Goal: Task Accomplishment & Management: Manage account settings

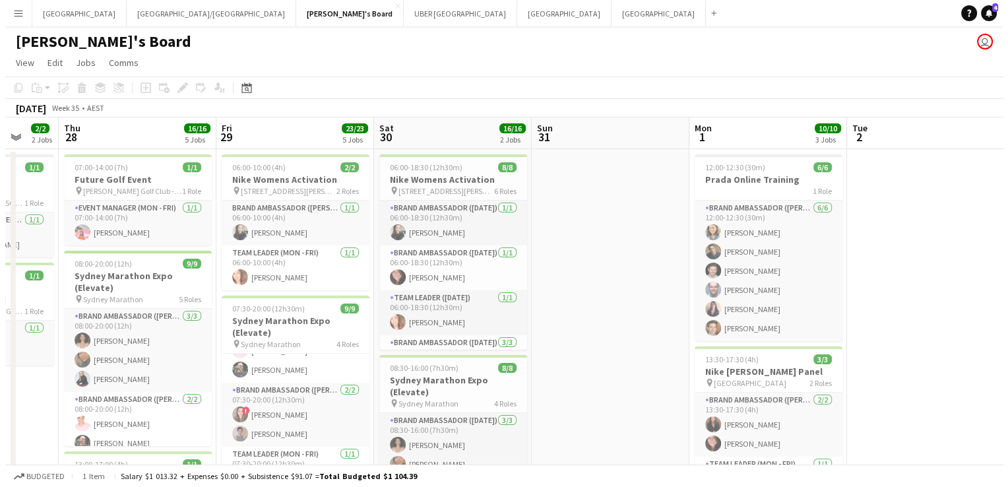
scroll to position [0, 385]
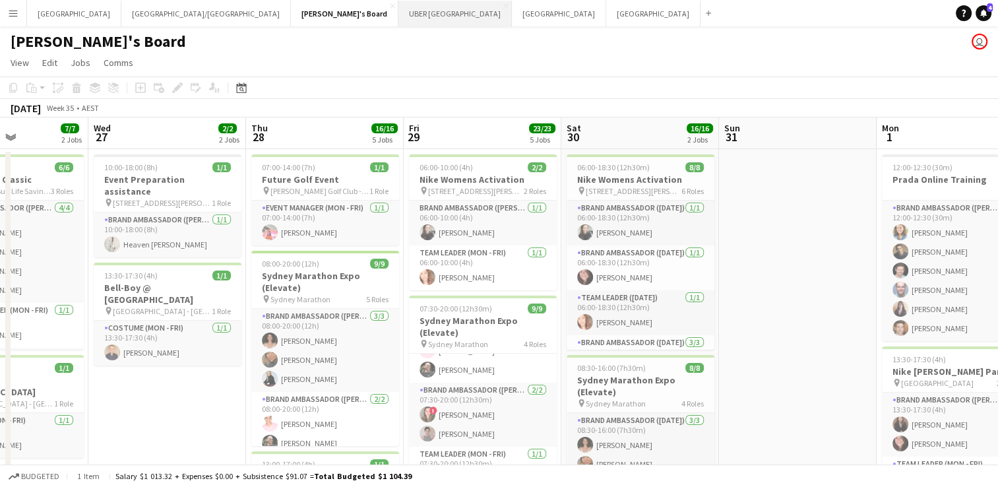
click at [398, 7] on button "UBER [GEOGRAPHIC_DATA] Close" at bounding box center [454, 14] width 113 height 26
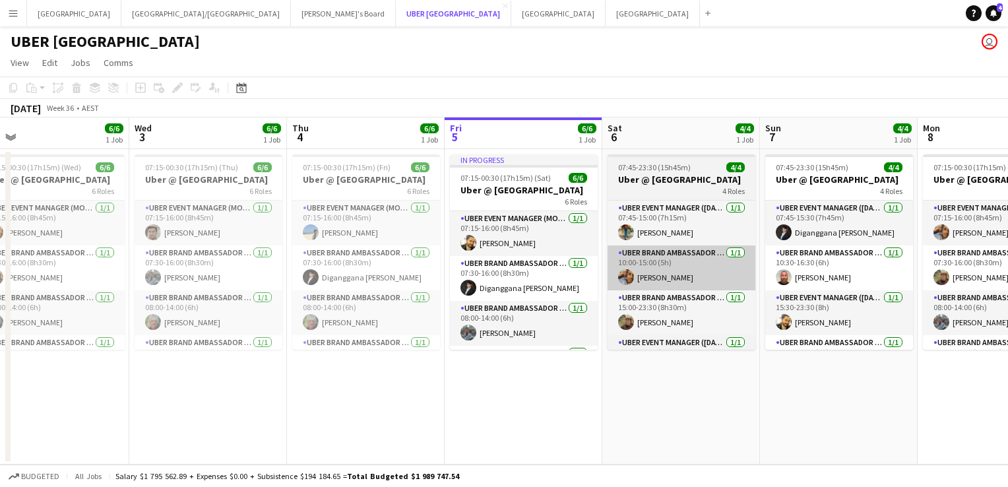
scroll to position [0, 345]
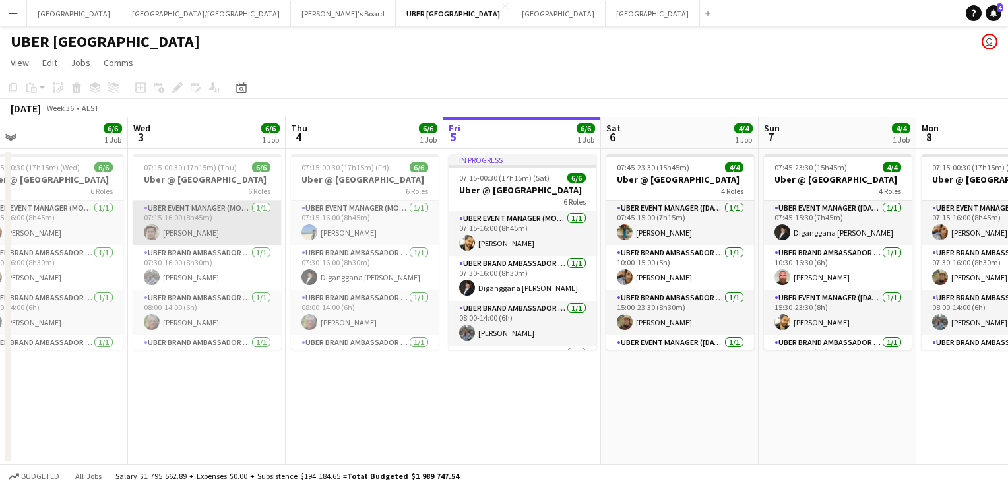
click at [158, 236] on app-user-avatar at bounding box center [152, 232] width 16 height 16
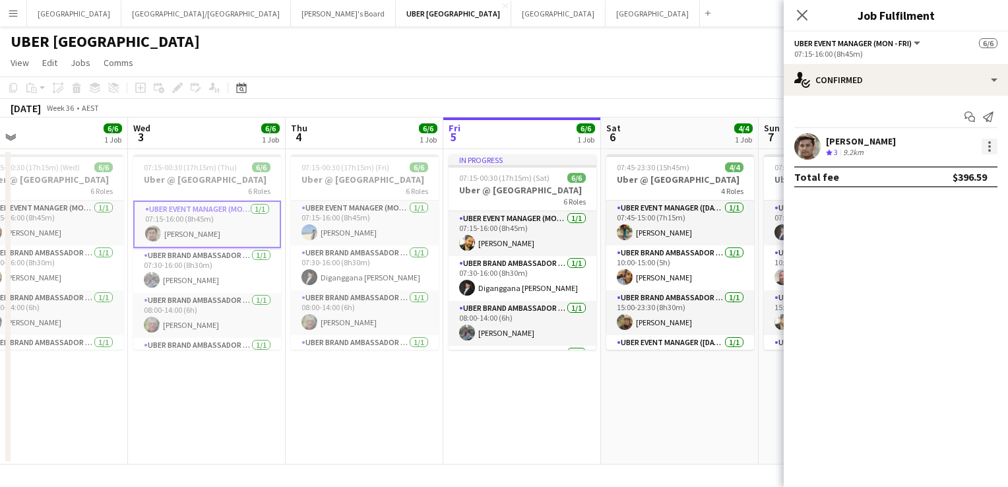
click at [992, 150] on div at bounding box center [990, 147] width 16 height 16
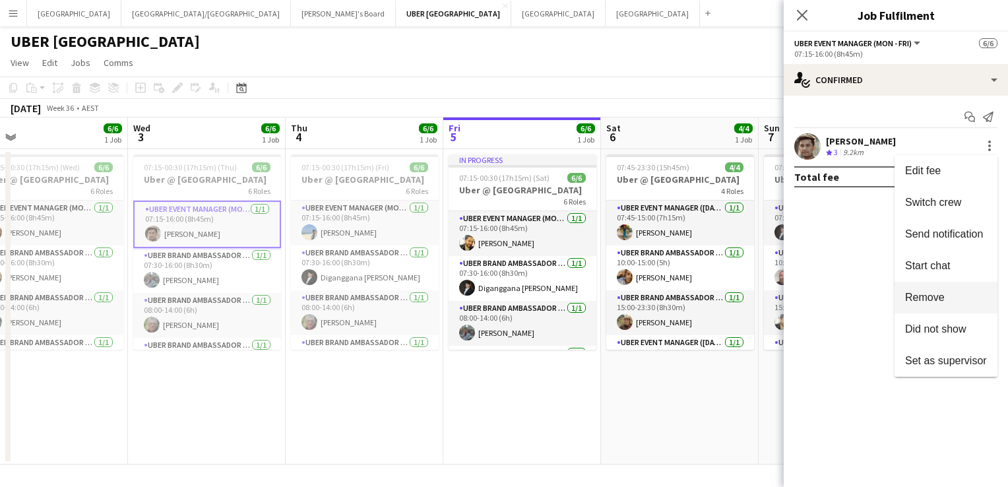
click at [914, 297] on span "Remove" at bounding box center [925, 297] width 40 height 11
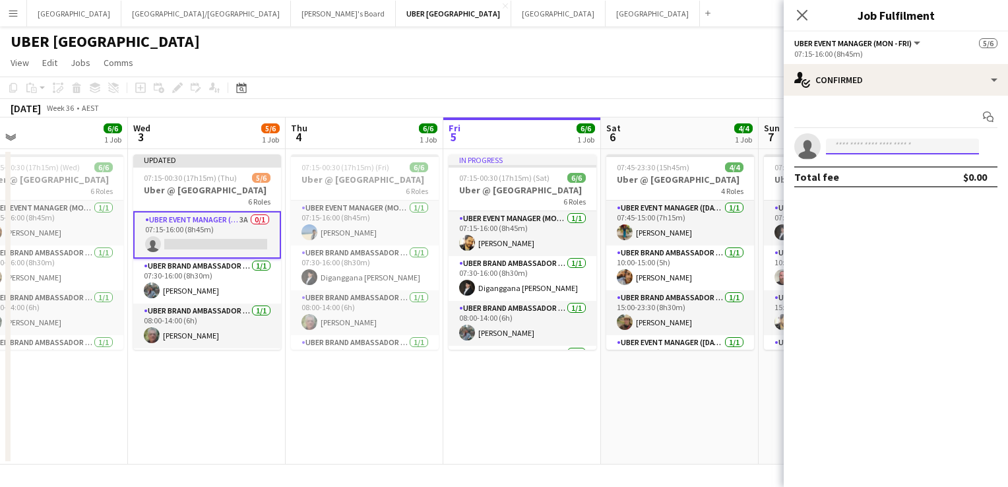
click at [862, 149] on input at bounding box center [902, 147] width 153 height 16
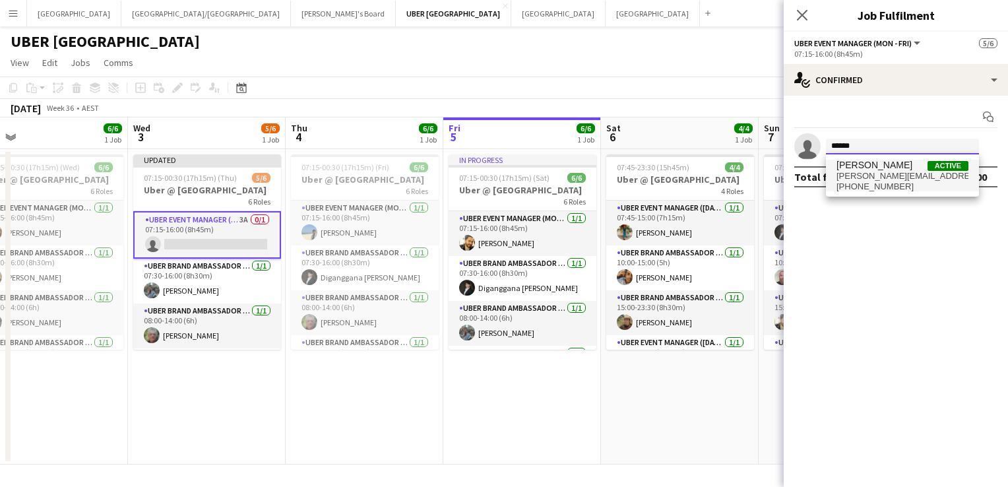
type input "******"
click at [857, 175] on span "[PERSON_NAME][EMAIL_ADDRESS][PERSON_NAME][DOMAIN_NAME]" at bounding box center [902, 176] width 132 height 11
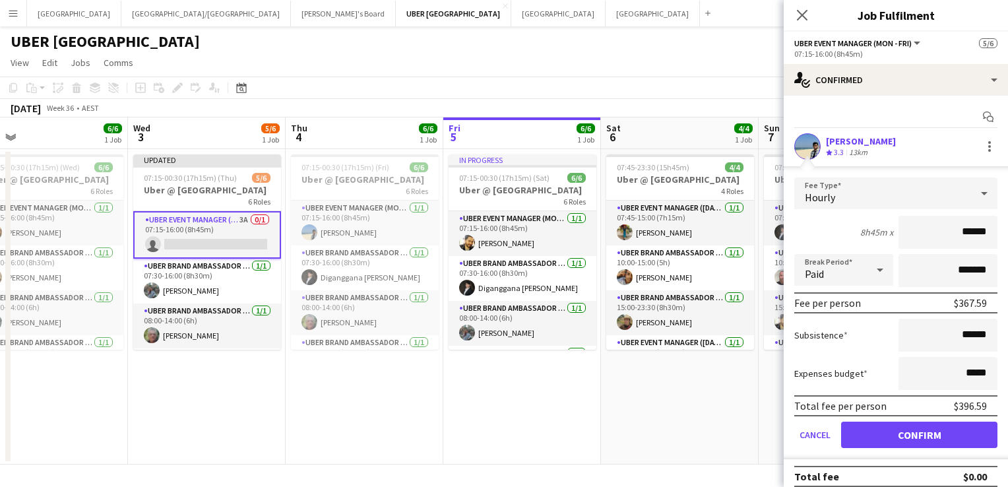
scroll to position [8, 0]
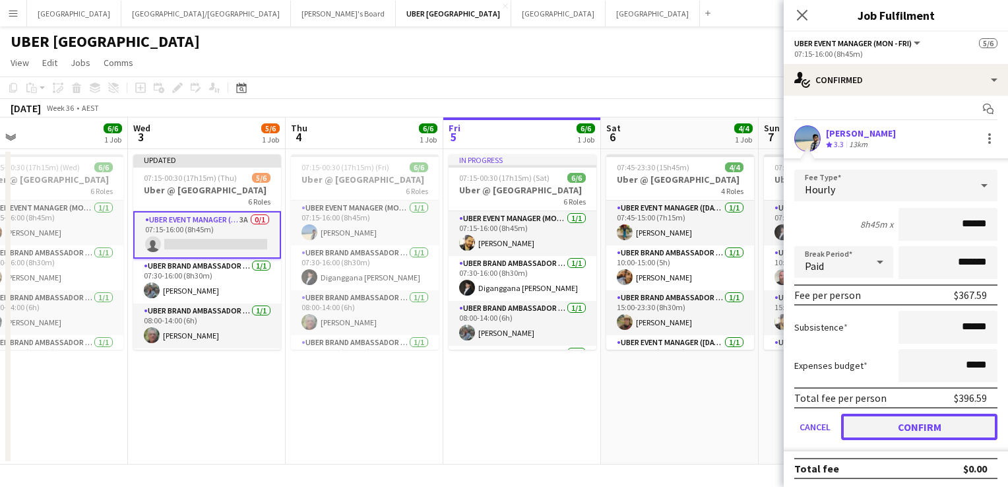
click at [886, 417] on button "Confirm" at bounding box center [919, 427] width 156 height 26
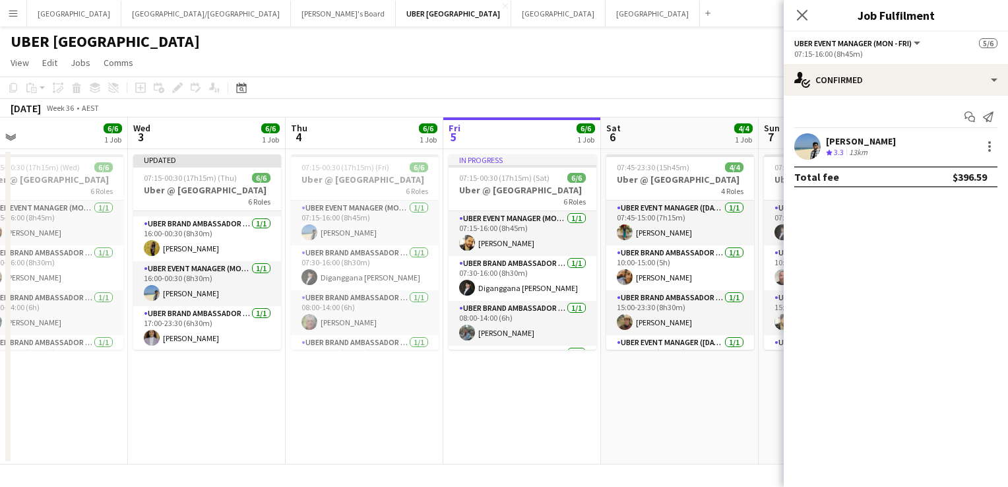
click at [184, 289] on app-card-role "UBER Event Manager (Mon - Fri) [DATE] 16:00-00:30 (8h30m) [PERSON_NAME]" at bounding box center [207, 283] width 148 height 45
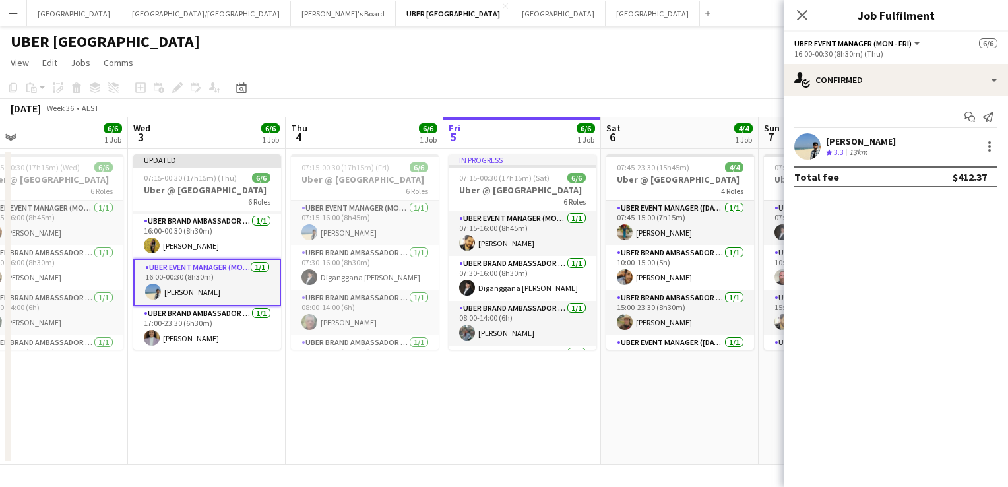
scroll to position [130, 0]
click at [988, 149] on div at bounding box center [989, 150] width 3 height 3
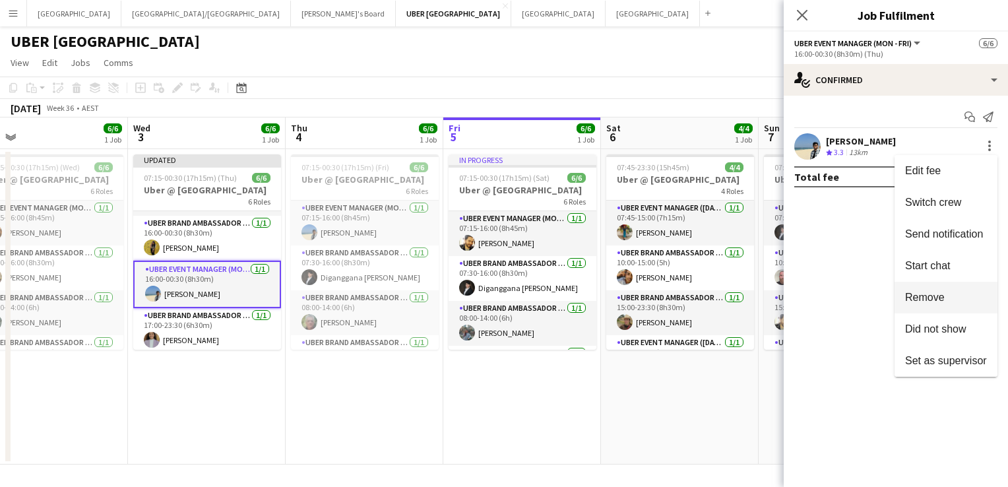
click at [923, 297] on span "Remove" at bounding box center [925, 297] width 40 height 11
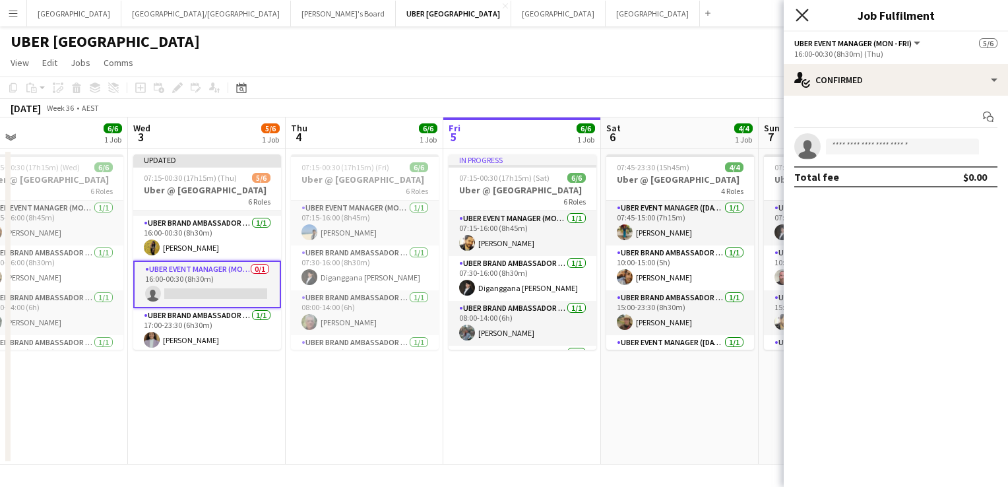
click at [801, 16] on icon at bounding box center [802, 15] width 13 height 13
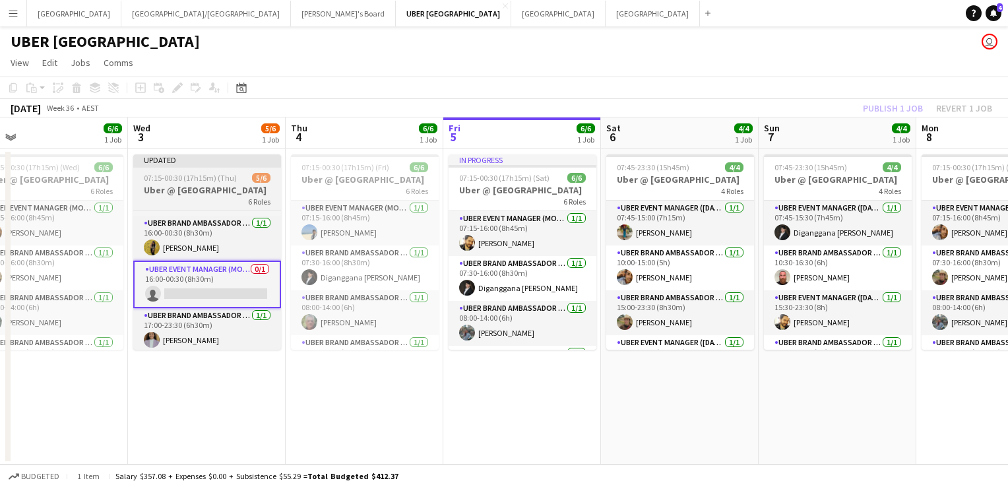
click at [206, 171] on app-job-card "Updated 07:15-00:30 (17h15m) (Thu) 5/6 Uber @ [GEOGRAPHIC_DATA] 6 Roles UBER Ev…" at bounding box center [207, 251] width 148 height 195
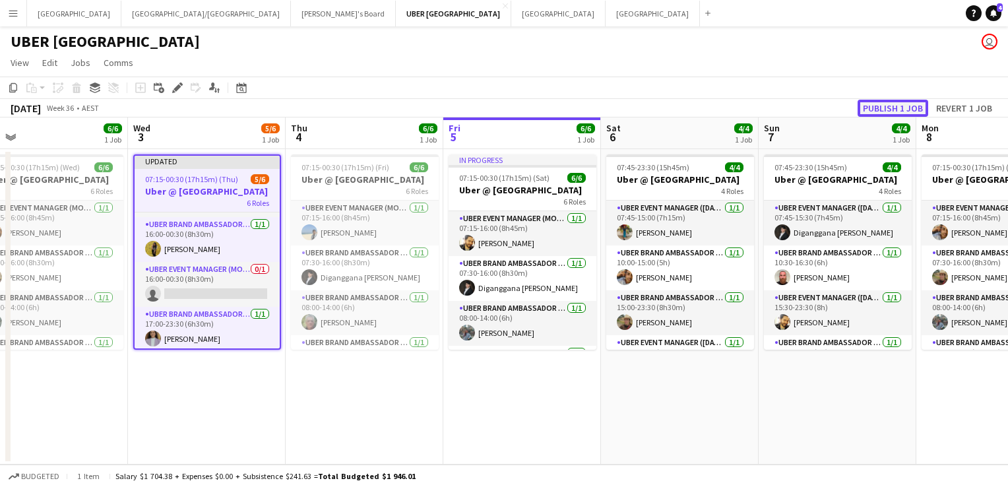
click at [873, 107] on button "Publish 1 job" at bounding box center [893, 108] width 71 height 17
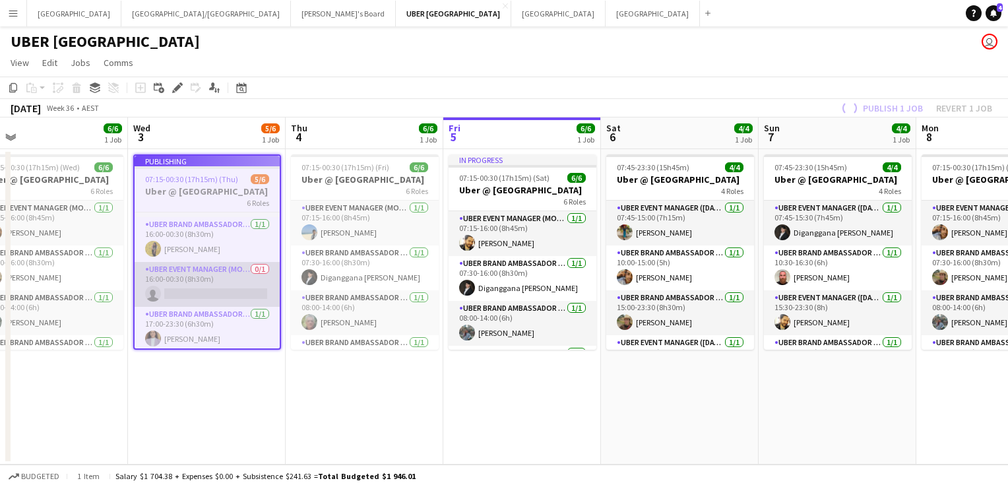
scroll to position [121, 0]
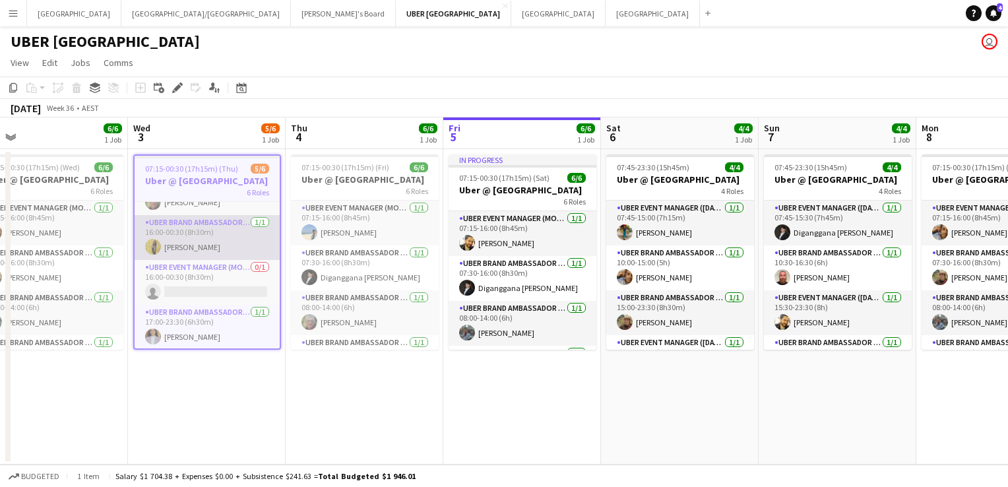
click at [195, 245] on app-card-role "UBER Brand Ambassador (Mon - Fri) [DATE] 16:00-00:30 (8h30m) [PERSON_NAME]" at bounding box center [207, 237] width 145 height 45
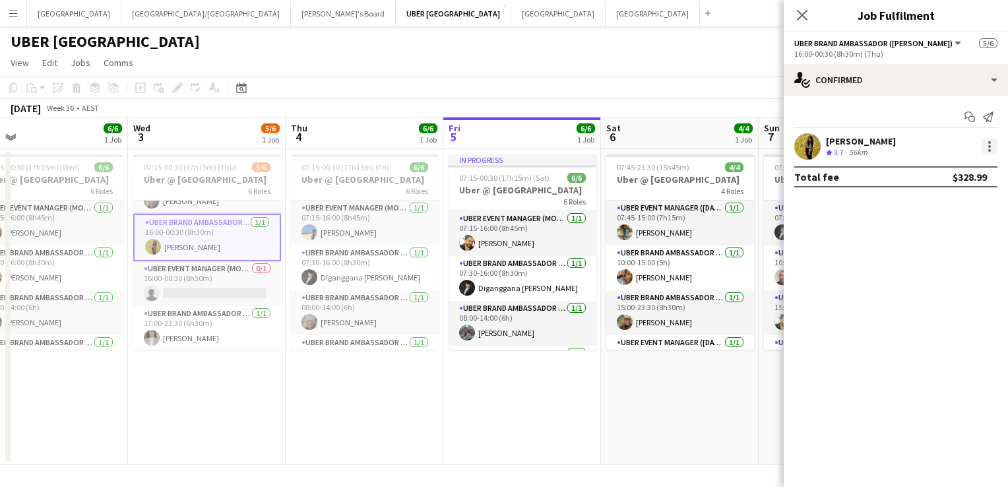
click at [990, 144] on div at bounding box center [990, 147] width 16 height 16
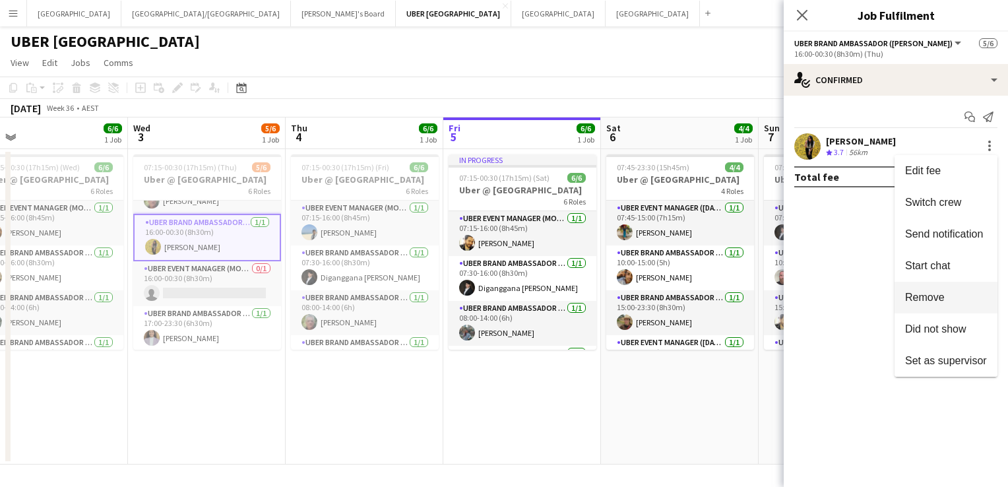
click at [920, 294] on span "Remove" at bounding box center [925, 297] width 40 height 11
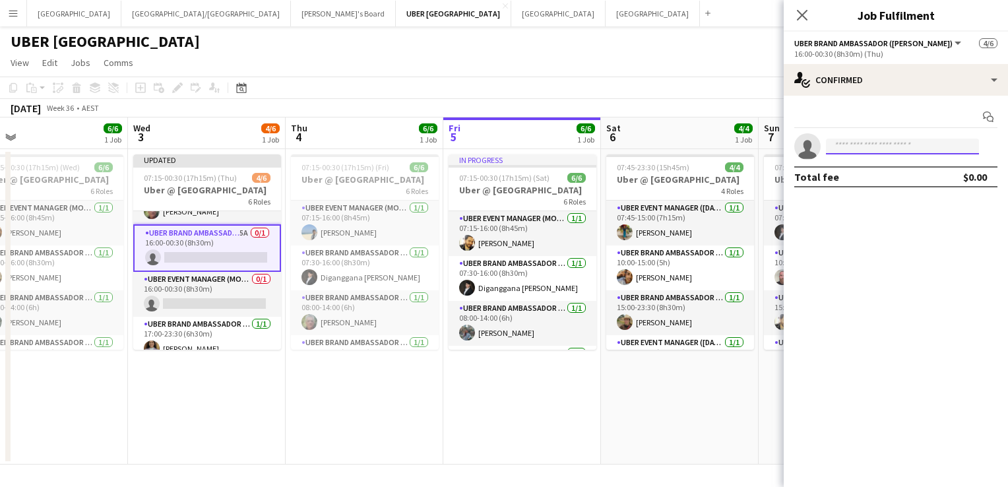
click at [889, 144] on input at bounding box center [902, 147] width 153 height 16
type input "*******"
click at [798, 18] on icon at bounding box center [802, 15] width 13 height 13
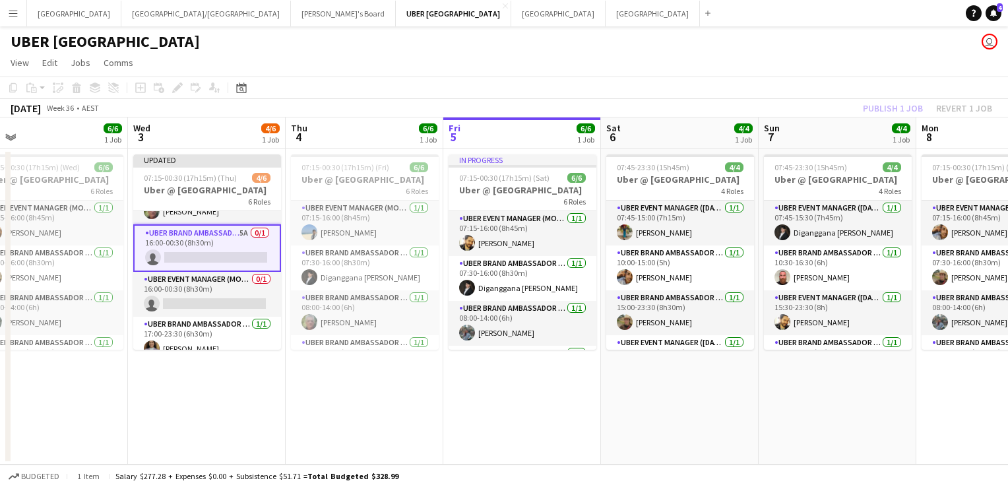
click at [193, 255] on app-card-role "UBER Brand Ambassador (Mon - Fri) 5A 0/1 16:00-00:30 (8h30m) single-neutral-act…" at bounding box center [207, 247] width 148 height 47
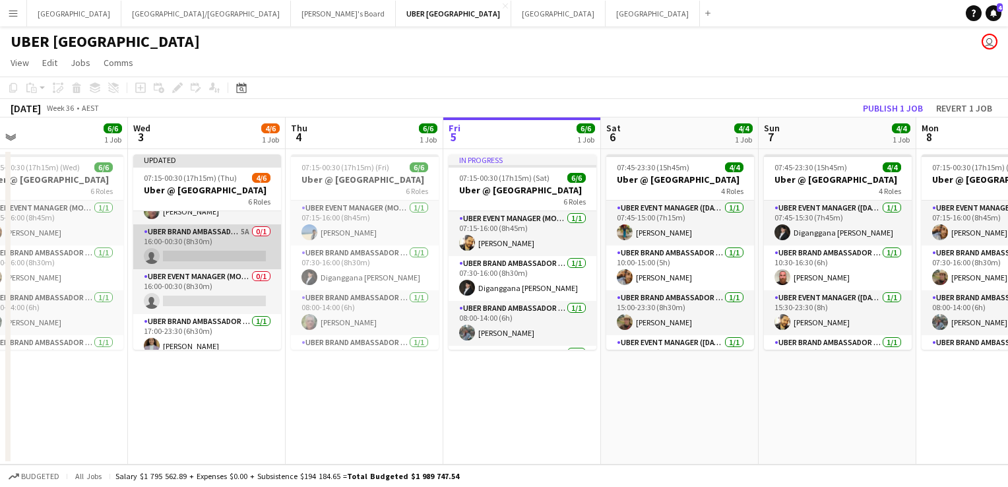
click at [193, 255] on app-card-role "UBER Brand Ambassador (Mon - Fri) 5A 0/1 16:00-00:30 (8h30m) single-neutral-act…" at bounding box center [207, 246] width 148 height 45
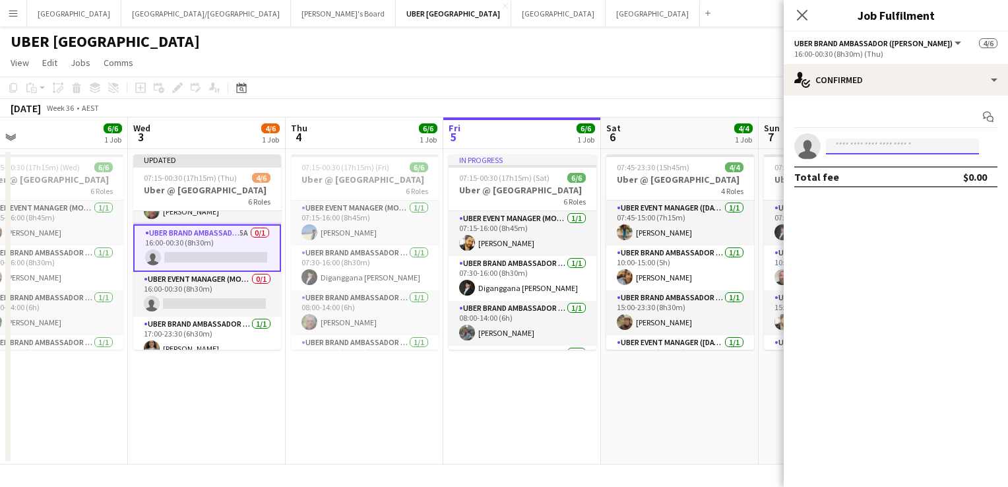
click at [846, 146] on input at bounding box center [902, 147] width 153 height 16
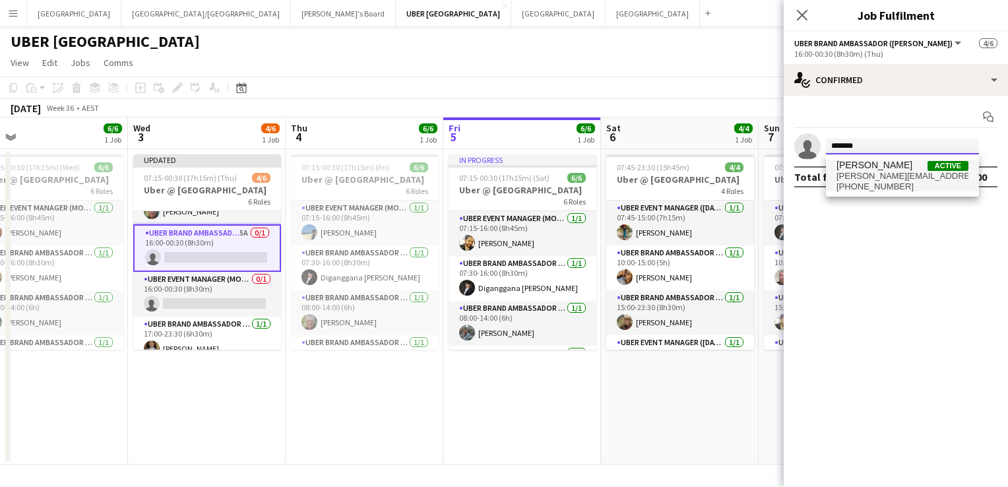
type input "*******"
click at [875, 177] on span "[PERSON_NAME][EMAIL_ADDRESS][PERSON_NAME][DOMAIN_NAME]" at bounding box center [902, 176] width 132 height 11
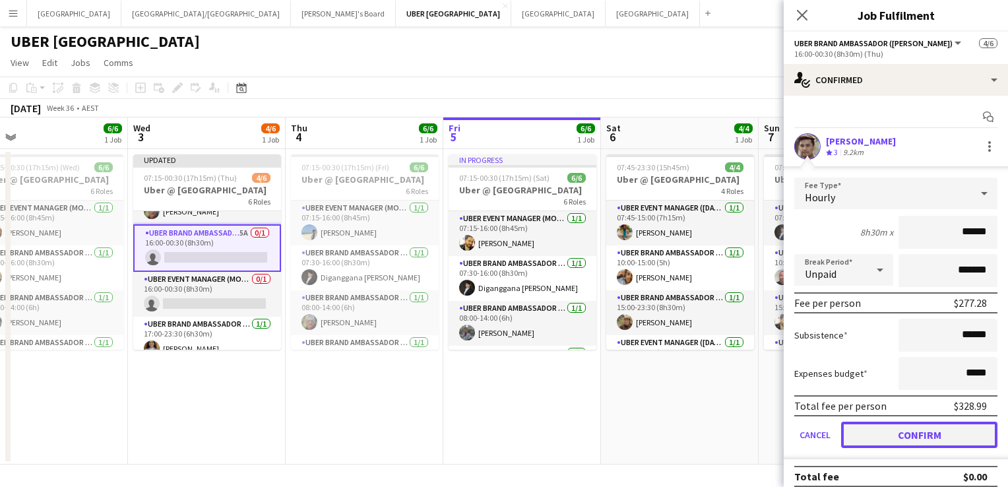
click at [863, 442] on button "Confirm" at bounding box center [919, 435] width 156 height 26
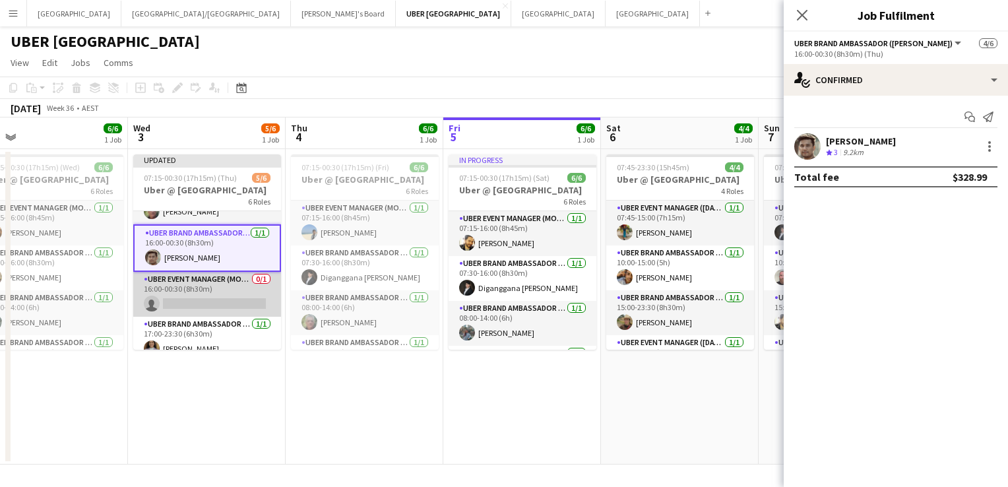
click at [201, 305] on app-card-role "UBER Event Manager (Mon - Fri) 0/1 16:00-00:30 (8h30m) single-neutral-actions" at bounding box center [207, 294] width 148 height 45
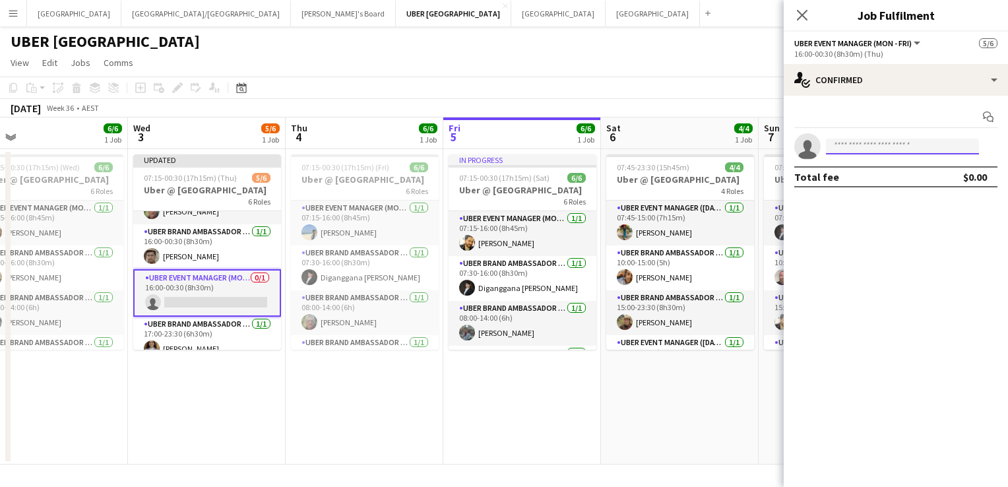
click at [841, 147] on input at bounding box center [902, 147] width 153 height 16
type input "*****"
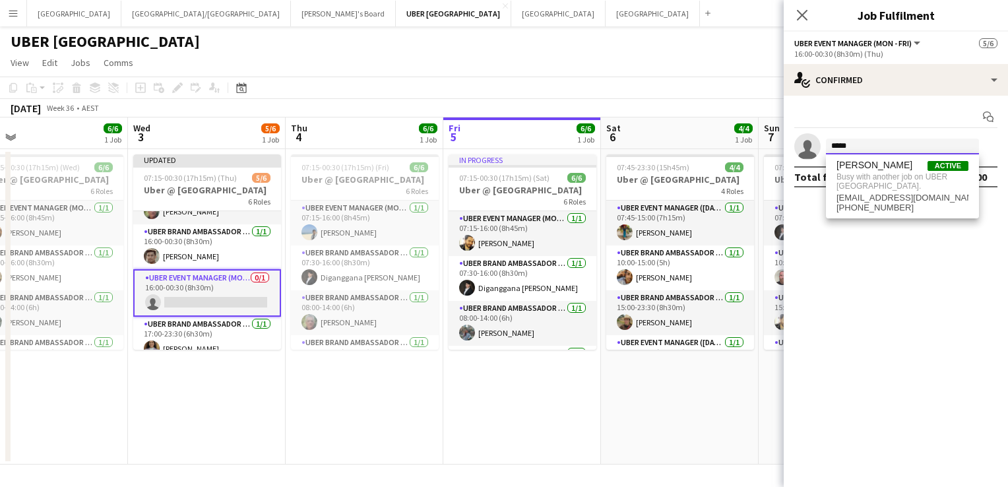
drag, startPoint x: 854, startPoint y: 143, endPoint x: 797, endPoint y: 129, distance: 59.0
click at [797, 129] on div "Start chat single-neutral-actions ***** Total fee $0.00" at bounding box center [896, 147] width 224 height 102
click at [801, 12] on icon "Close pop-in" at bounding box center [802, 15] width 13 height 13
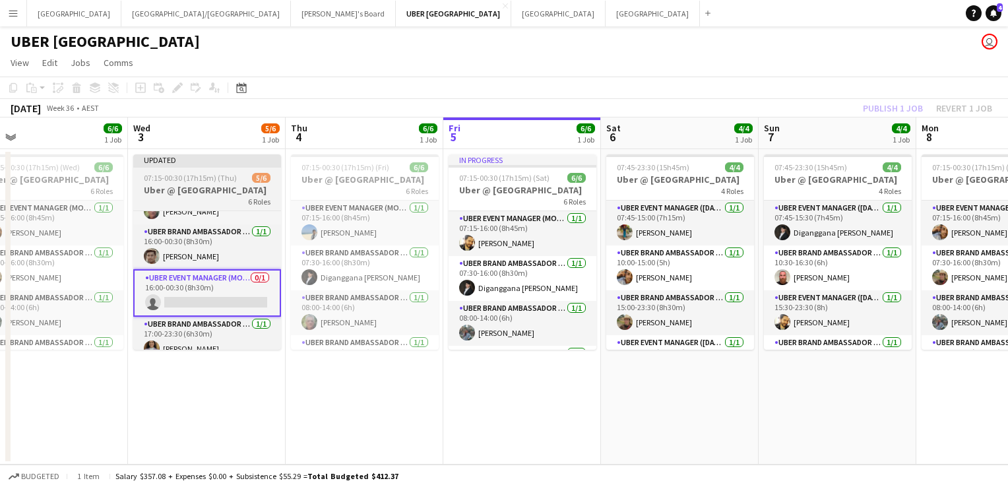
click at [211, 176] on span "07:15-00:30 (17h15m) (Thu)" at bounding box center [190, 178] width 93 height 10
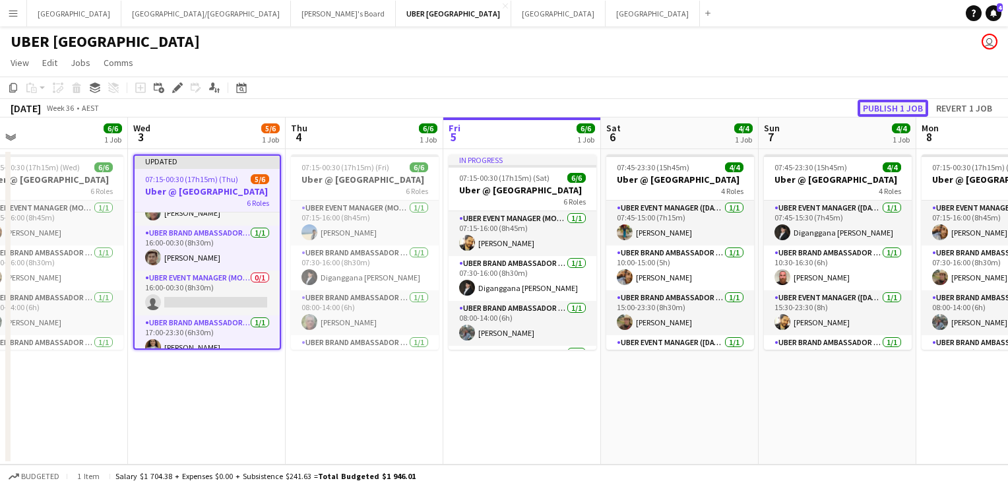
click at [912, 103] on button "Publish 1 job" at bounding box center [893, 108] width 71 height 17
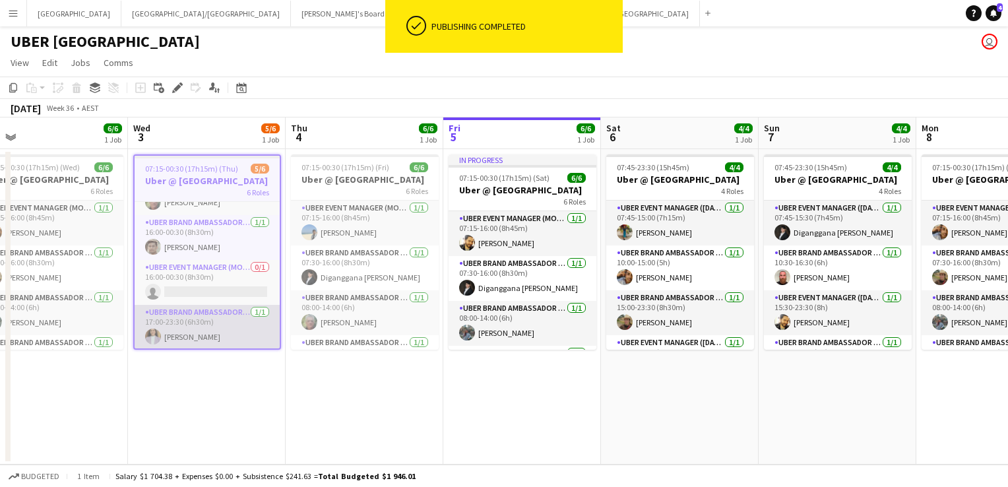
click at [182, 339] on app-card-role "UBER Brand Ambassador (Mon - Fri) [DATE] 17:00-23:30 (6h30m) [PERSON_NAME]" at bounding box center [207, 327] width 145 height 45
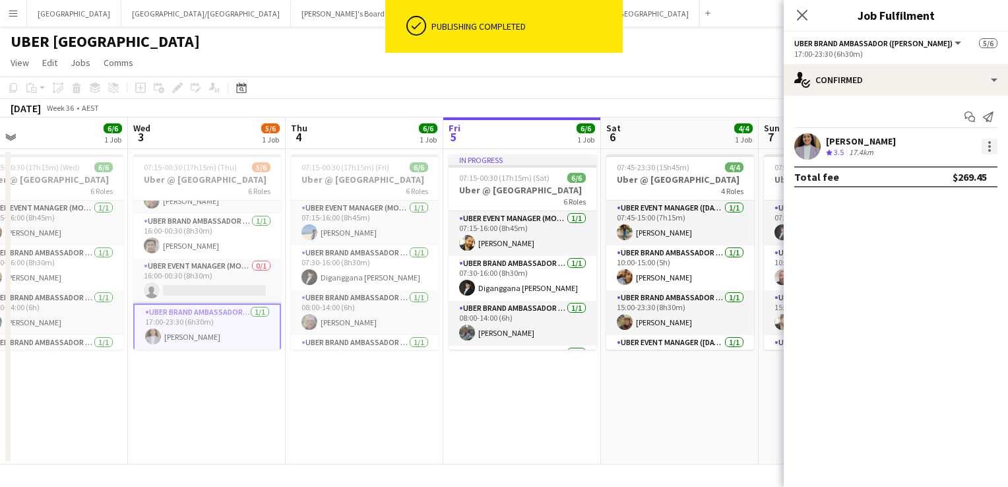
click at [990, 146] on div at bounding box center [989, 146] width 3 height 3
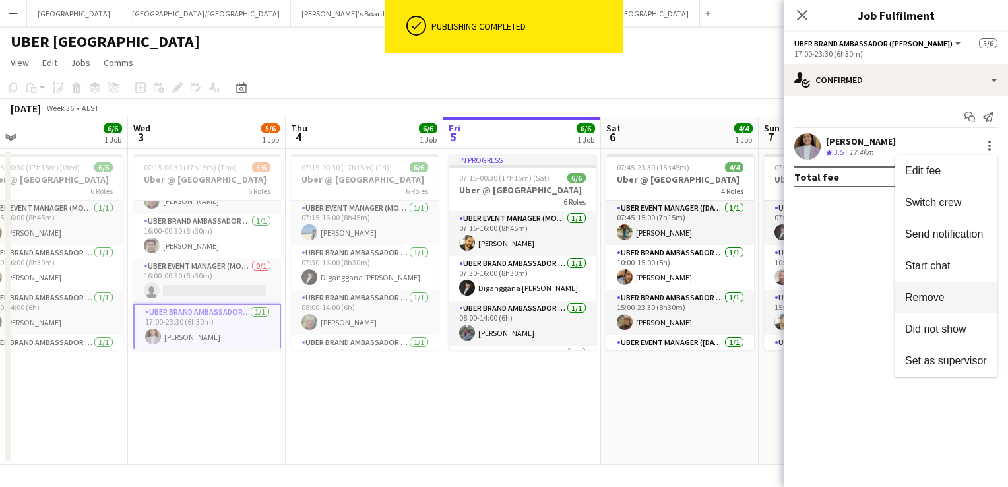
click at [924, 299] on span "Remove" at bounding box center [925, 297] width 40 height 11
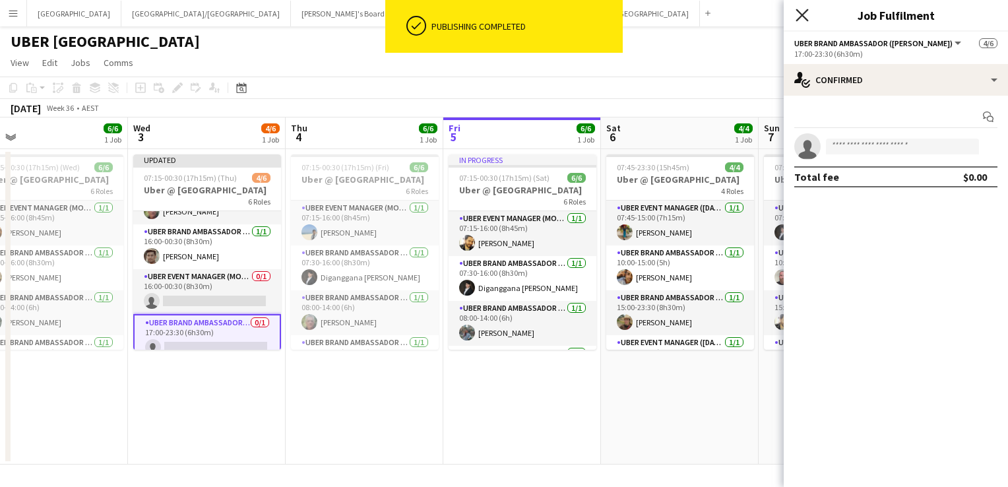
click at [805, 15] on icon "Close pop-in" at bounding box center [802, 15] width 13 height 13
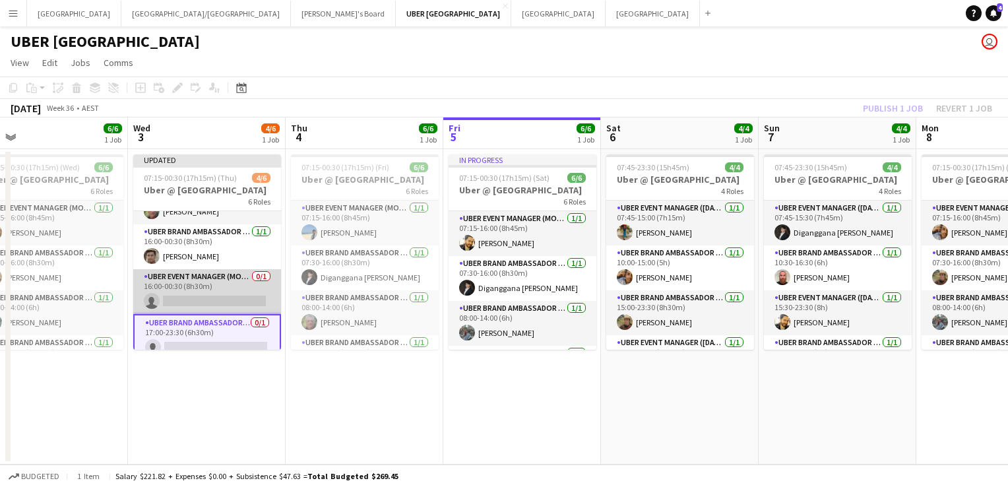
click at [205, 294] on app-card-role "UBER Event Manager (Mon - Fri) 0/1 16:00-00:30 (8h30m) single-neutral-actions" at bounding box center [207, 291] width 148 height 45
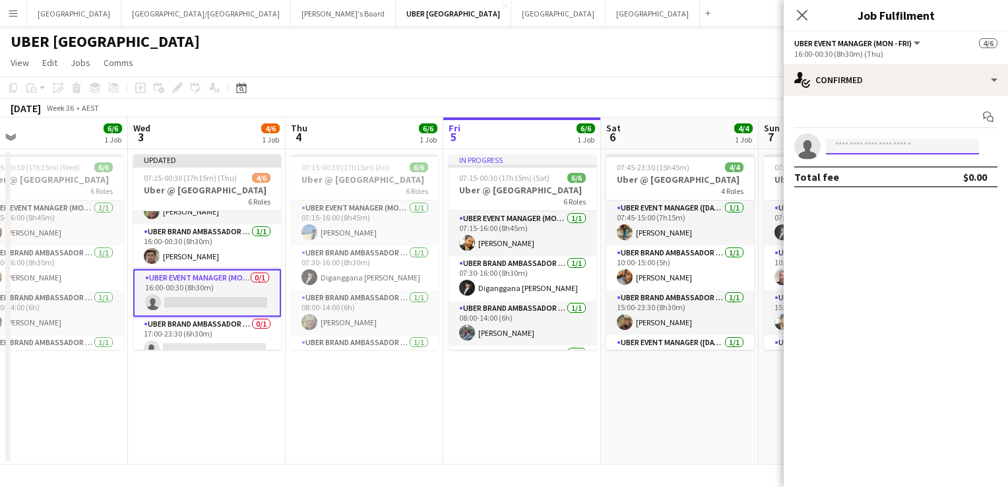
click at [850, 145] on input at bounding box center [902, 147] width 153 height 16
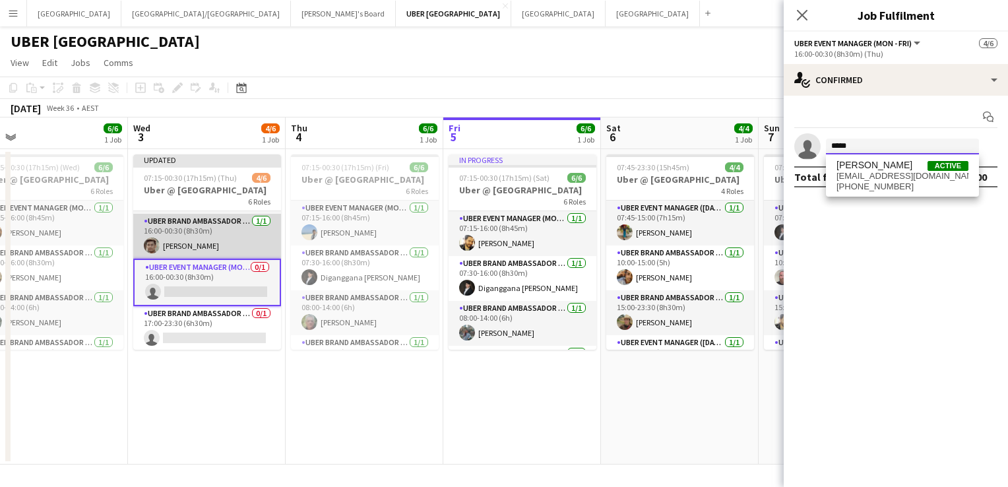
scroll to position [132, 0]
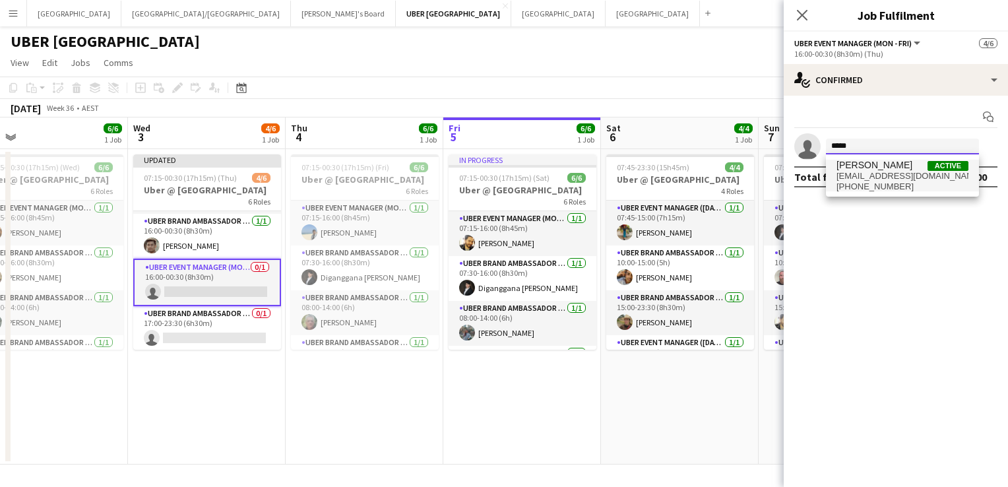
type input "*****"
click at [884, 178] on span "[EMAIL_ADDRESS][DOMAIN_NAME]" at bounding box center [902, 176] width 132 height 11
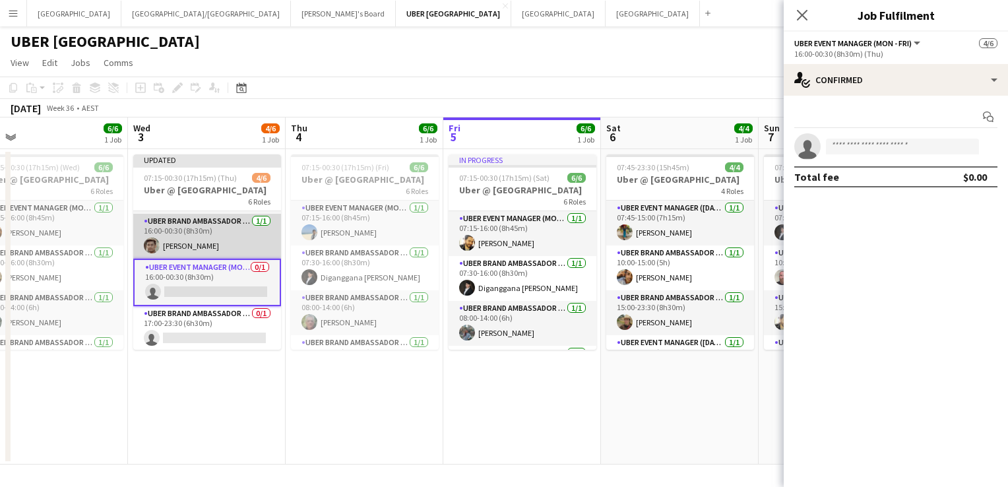
click at [175, 241] on app-card-role "UBER Brand Ambassador (Mon - Fri) [DATE] 16:00-00:30 (8h30m) [PERSON_NAME]" at bounding box center [207, 236] width 148 height 45
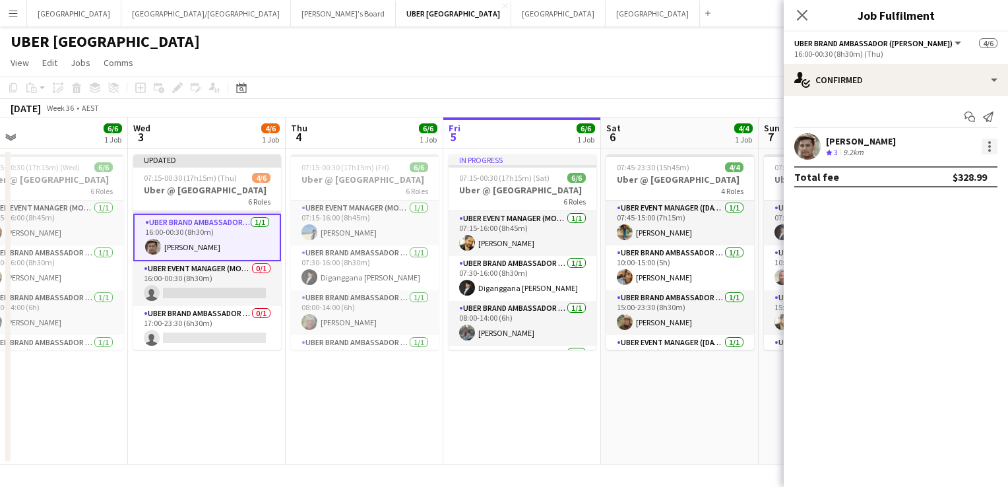
click at [986, 146] on div at bounding box center [990, 147] width 16 height 16
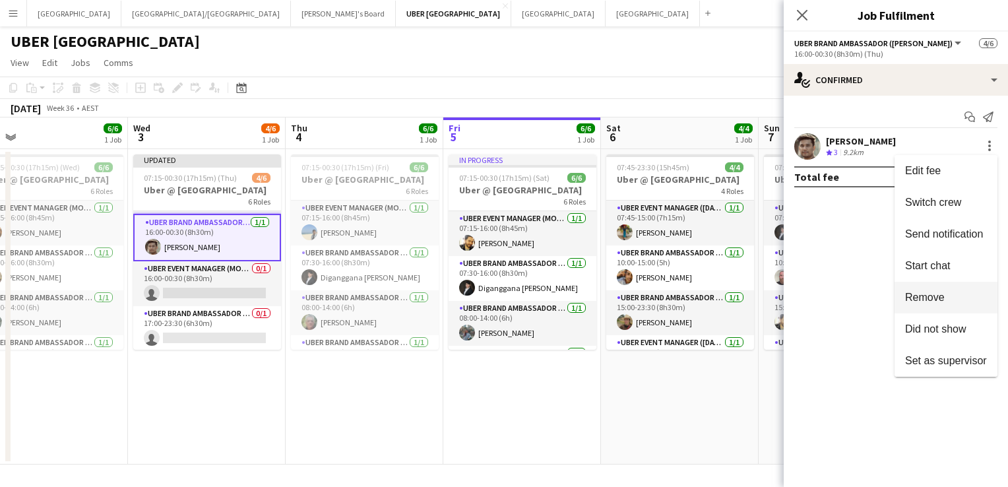
click at [910, 298] on span "Remove" at bounding box center [925, 297] width 40 height 11
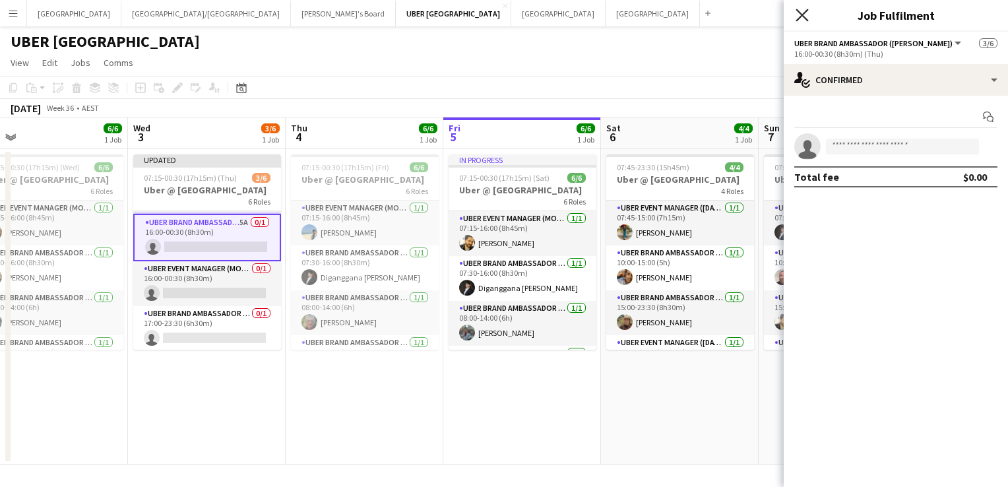
click at [800, 15] on icon "Close pop-in" at bounding box center [802, 15] width 13 height 13
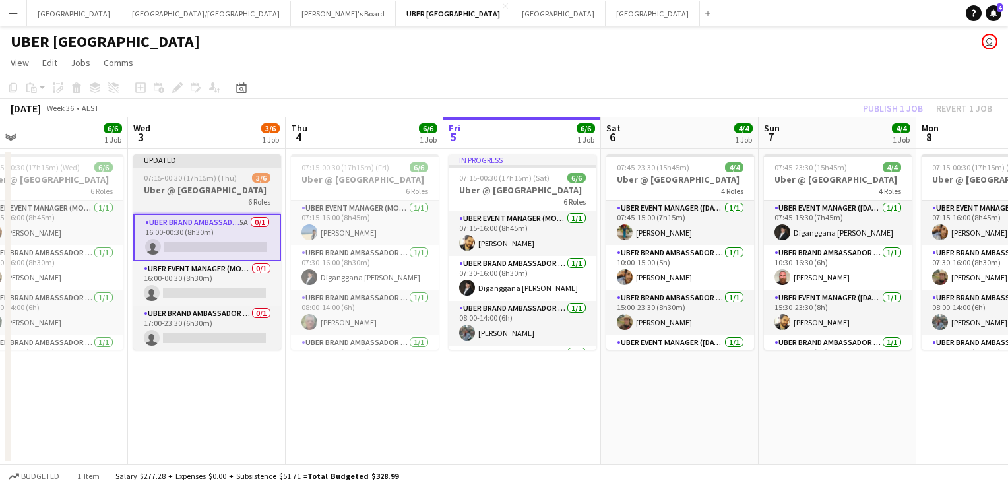
click at [203, 173] on span "07:15-00:30 (17h15m) (Thu)" at bounding box center [190, 178] width 93 height 10
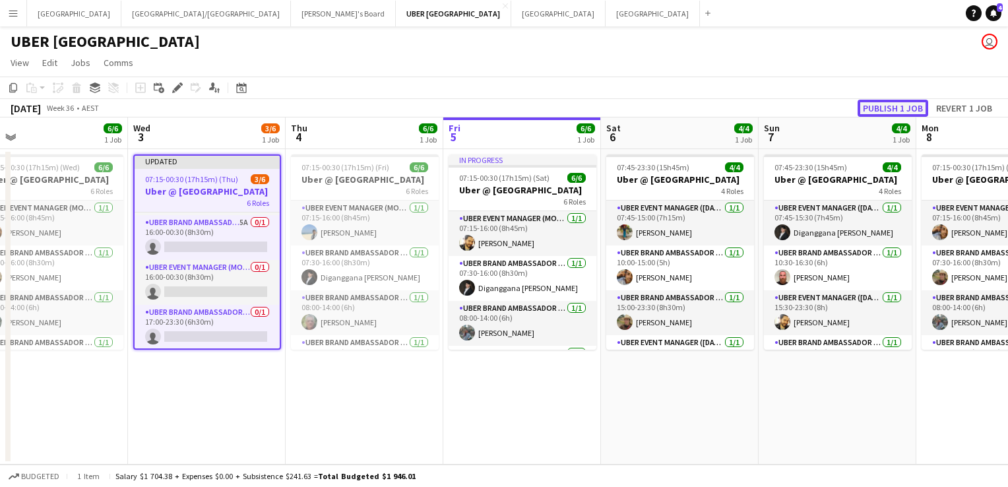
click at [893, 106] on button "Publish 1 job" at bounding box center [893, 108] width 71 height 17
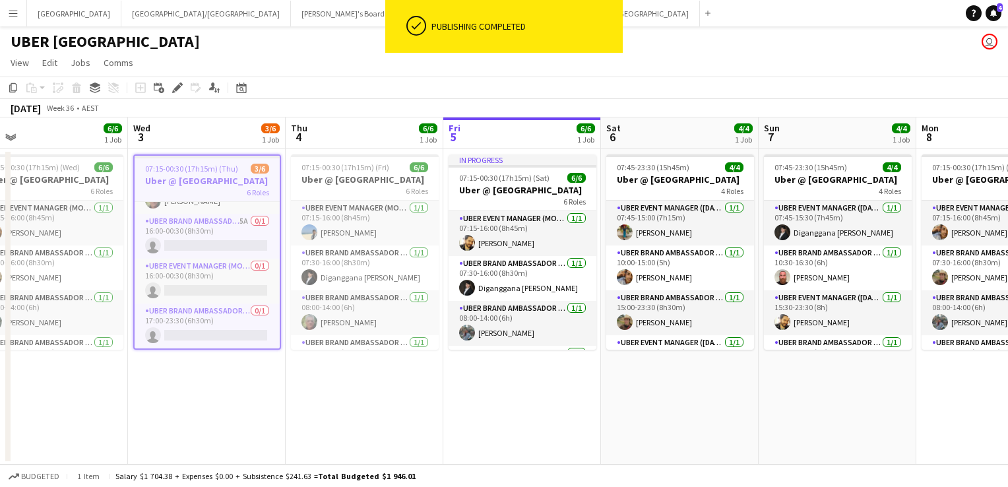
scroll to position [121, 0]
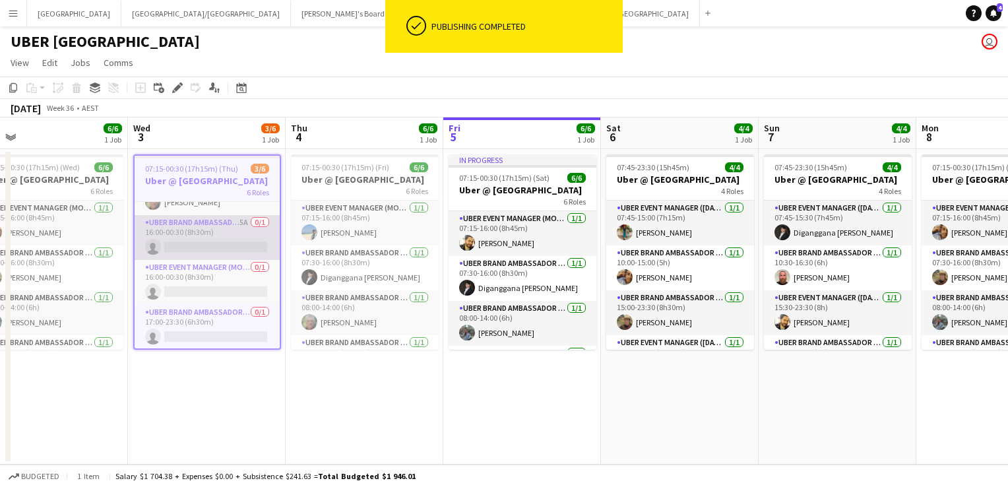
click at [214, 241] on app-card-role "UBER Brand Ambassador (Mon - Fri) 5A 0/1 16:00-00:30 (8h30m) single-neutral-act…" at bounding box center [207, 237] width 145 height 45
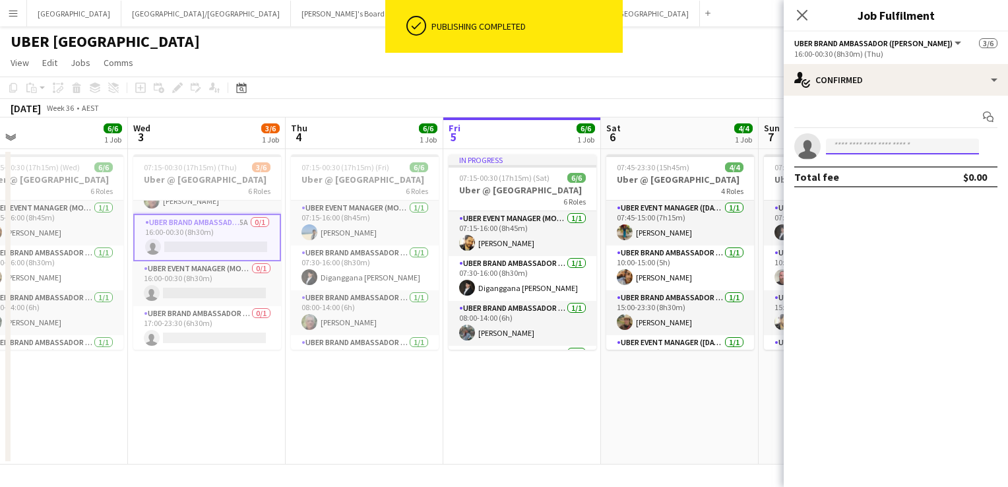
click at [855, 141] on input at bounding box center [902, 147] width 153 height 16
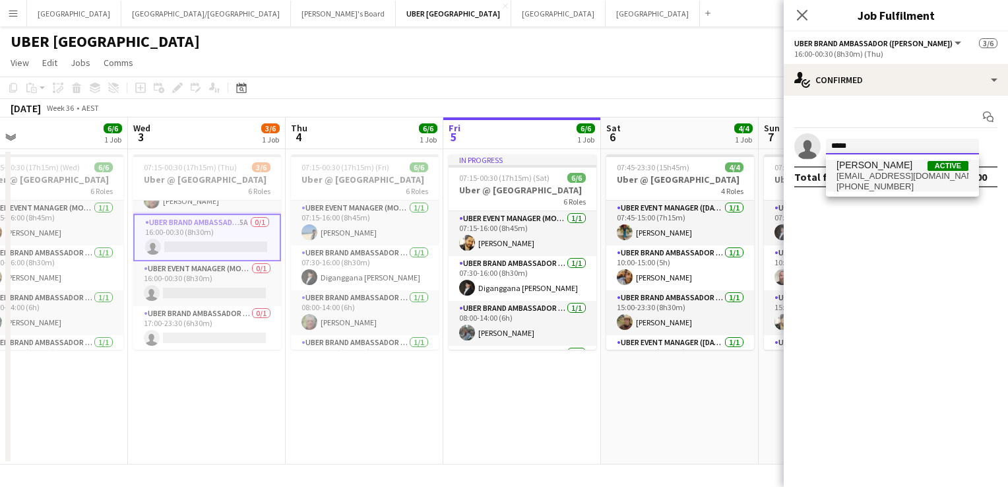
type input "*****"
click at [850, 170] on span "[PERSON_NAME]" at bounding box center [874, 165] width 76 height 11
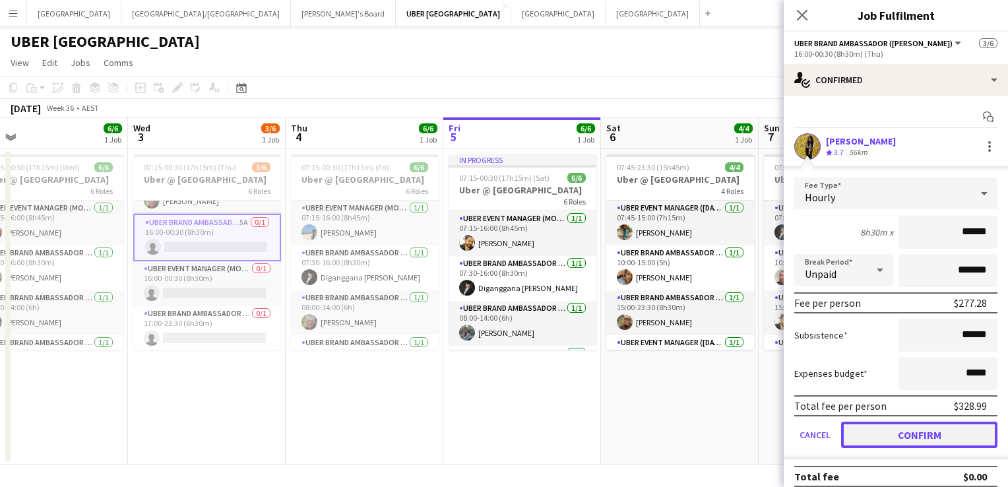
click at [858, 437] on button "Confirm" at bounding box center [919, 435] width 156 height 26
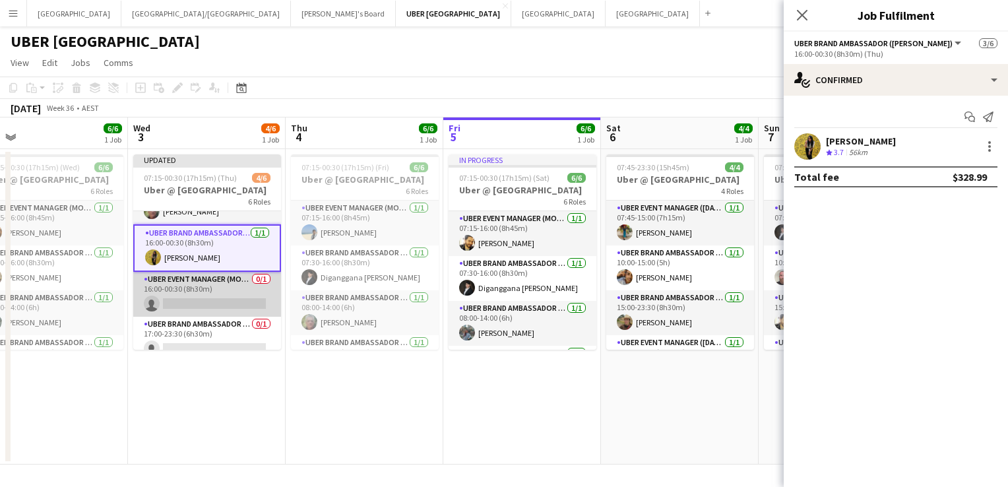
click at [193, 299] on app-card-role "UBER Event Manager (Mon - Fri) 0/1 16:00-00:30 (8h30m) single-neutral-actions" at bounding box center [207, 294] width 148 height 45
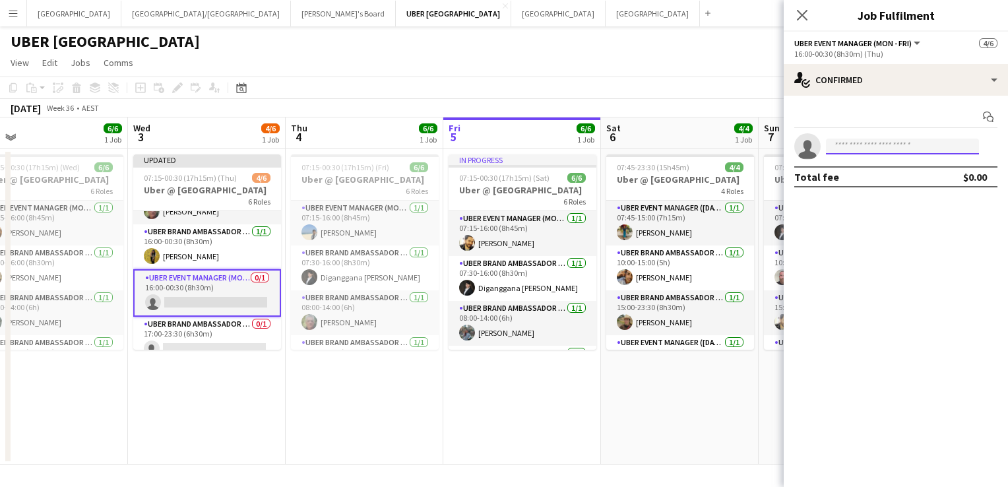
click at [866, 146] on input at bounding box center [902, 147] width 153 height 16
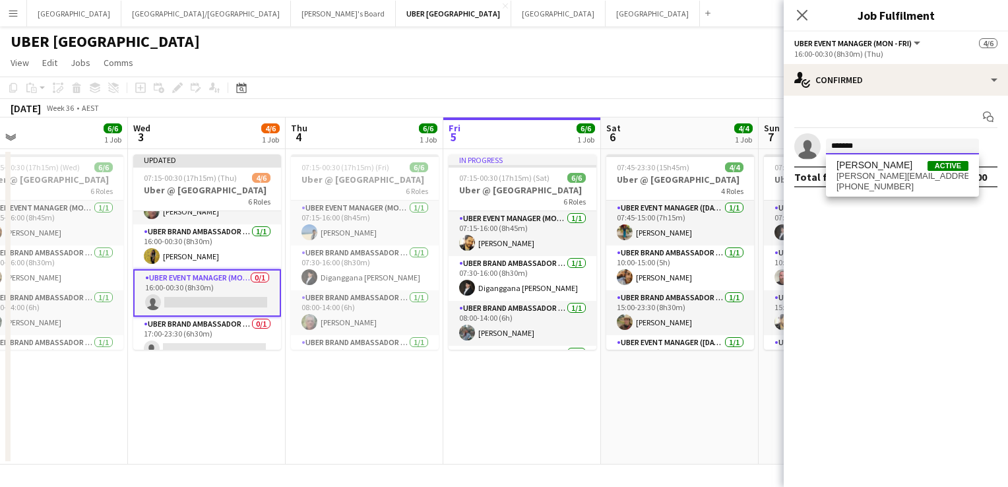
type input "*******"
click at [862, 181] on span "[PHONE_NUMBER]" at bounding box center [902, 186] width 132 height 11
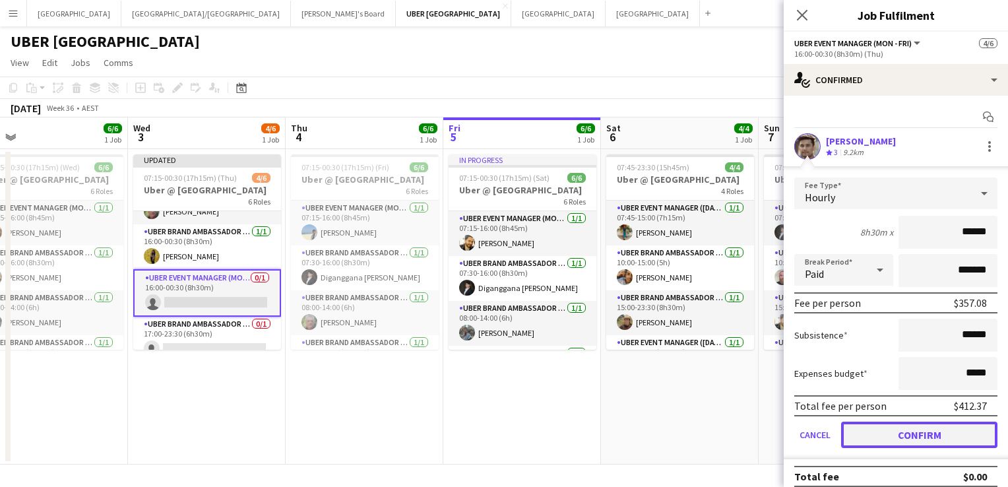
click at [876, 438] on button "Confirm" at bounding box center [919, 435] width 156 height 26
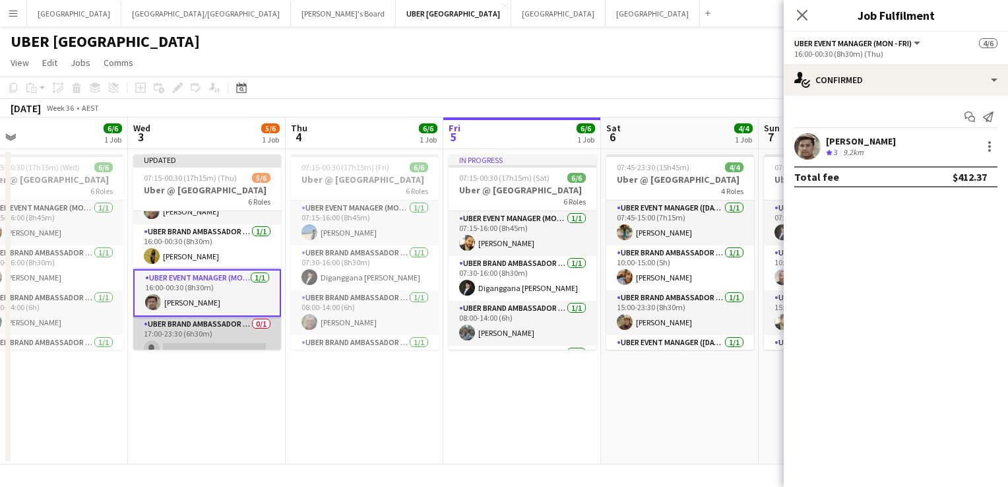
click at [243, 342] on app-card-role "UBER Brand Ambassador (Mon - Fri) 0/1 17:00-23:30 (6h30m) single-neutral-actions" at bounding box center [207, 339] width 148 height 45
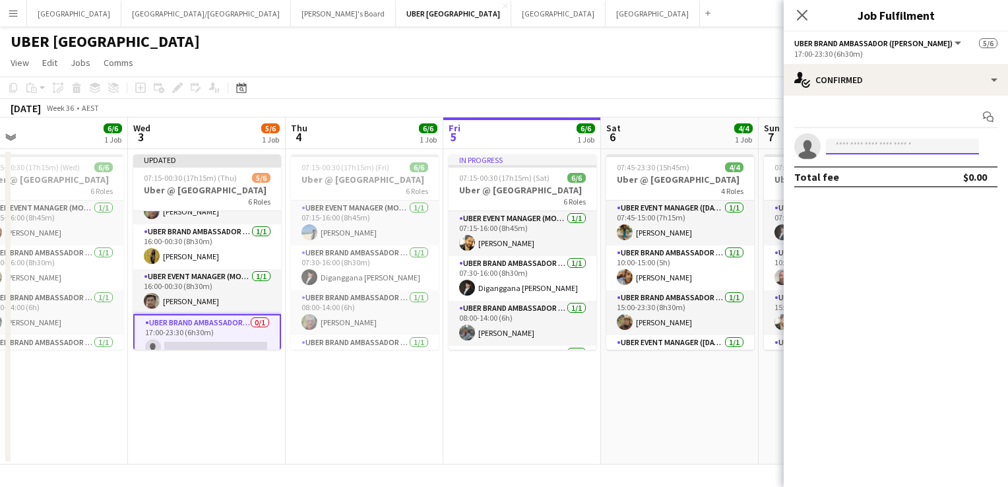
click at [905, 142] on input at bounding box center [902, 147] width 153 height 16
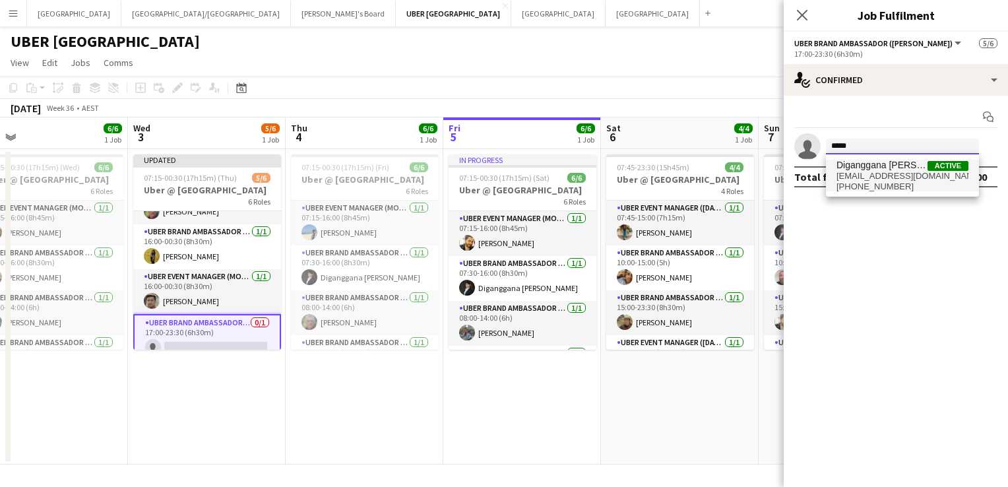
type input "*****"
click at [897, 173] on span "[EMAIL_ADDRESS][DOMAIN_NAME]" at bounding box center [902, 176] width 132 height 11
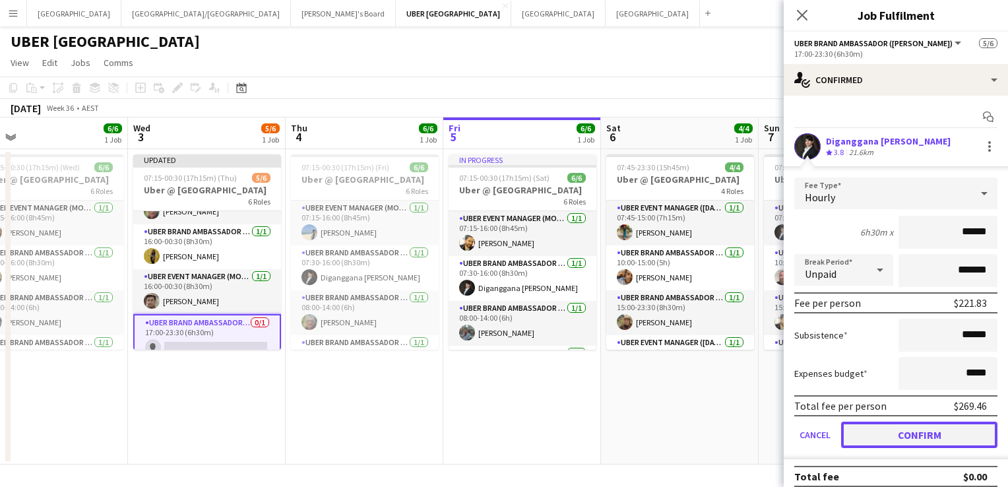
click at [870, 429] on button "Confirm" at bounding box center [919, 435] width 156 height 26
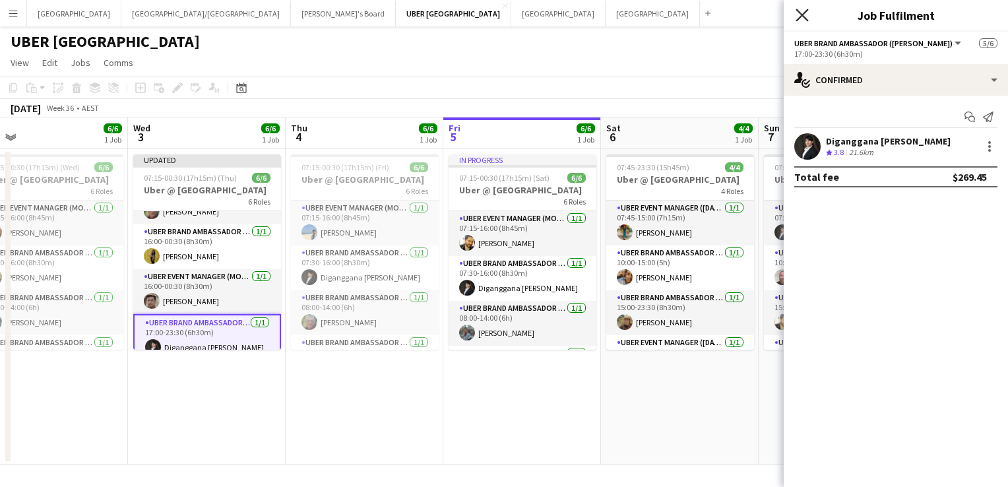
click at [801, 13] on icon at bounding box center [802, 15] width 13 height 13
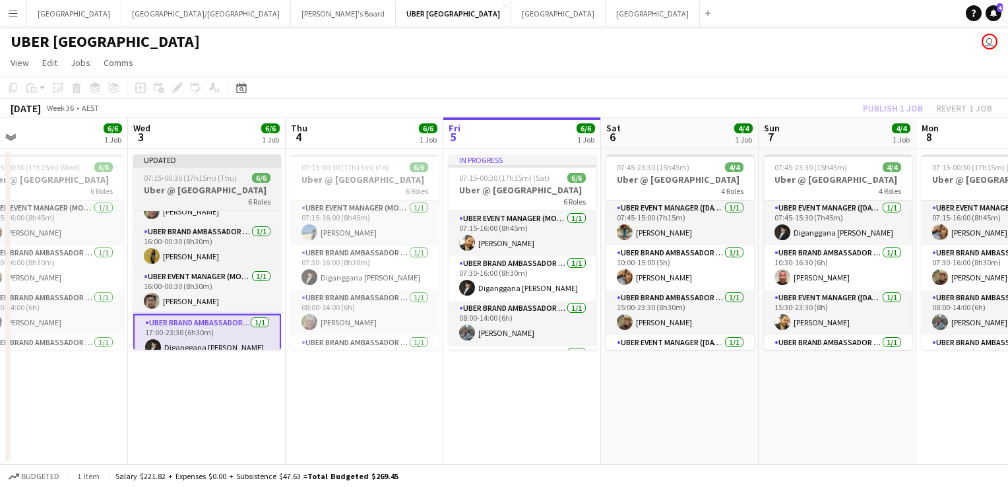
click at [224, 178] on span "07:15-00:30 (17h15m) (Thu)" at bounding box center [190, 178] width 93 height 10
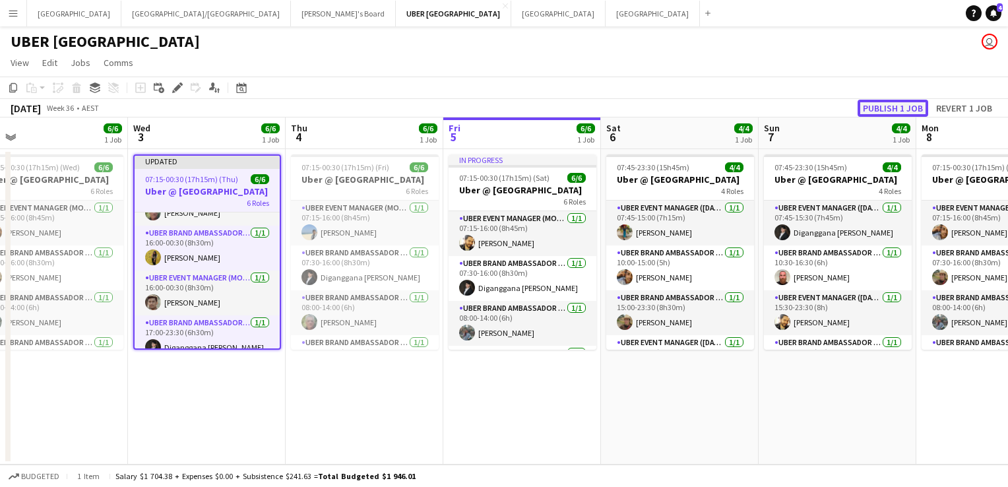
click at [883, 108] on button "Publish 1 job" at bounding box center [893, 108] width 71 height 17
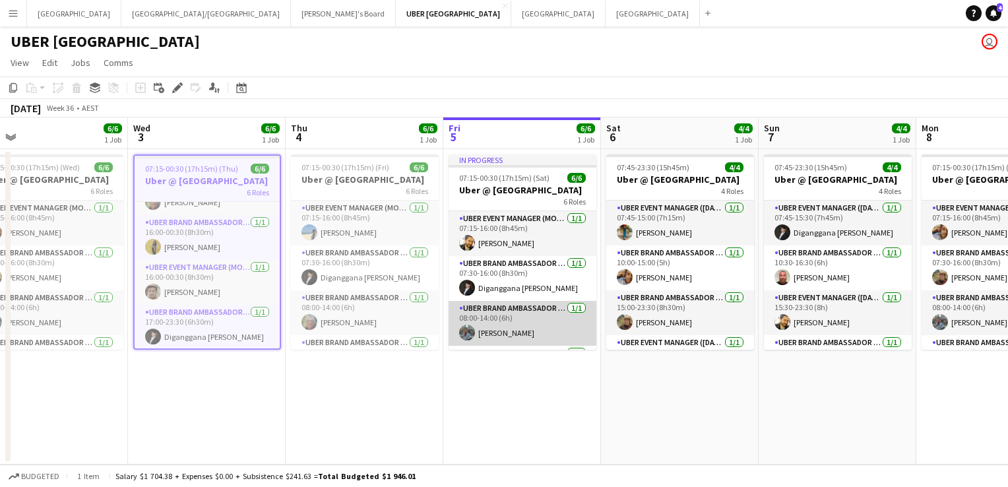
scroll to position [130, 0]
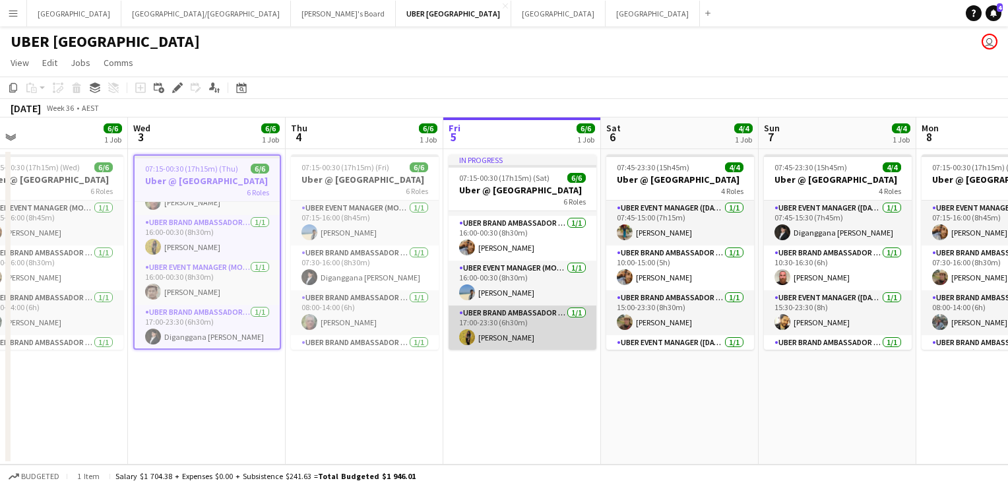
click at [496, 334] on app-card-role "UBER Brand Ambassador (Mon - Fri) [DATE] 17:00-23:30 (6h30m) [PERSON_NAME]" at bounding box center [523, 327] width 148 height 45
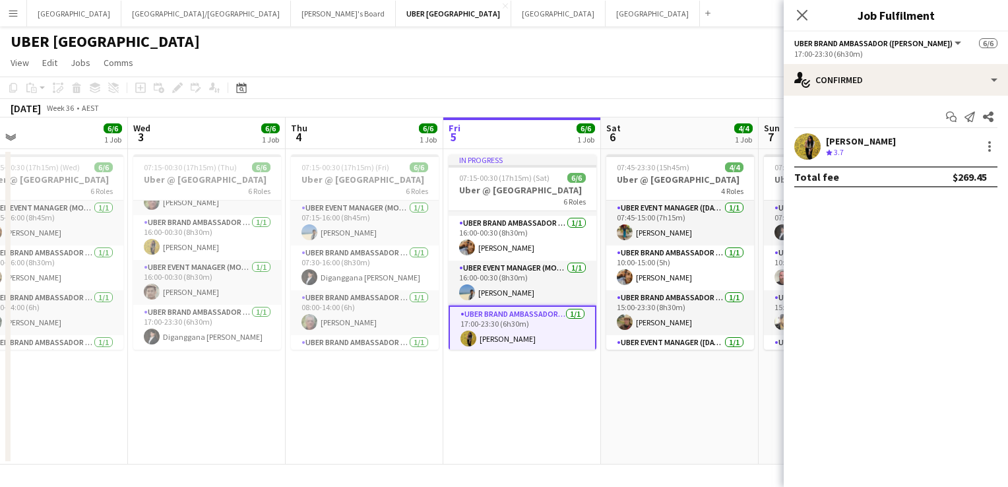
scroll to position [119, 0]
click at [993, 146] on div at bounding box center [990, 147] width 16 height 16
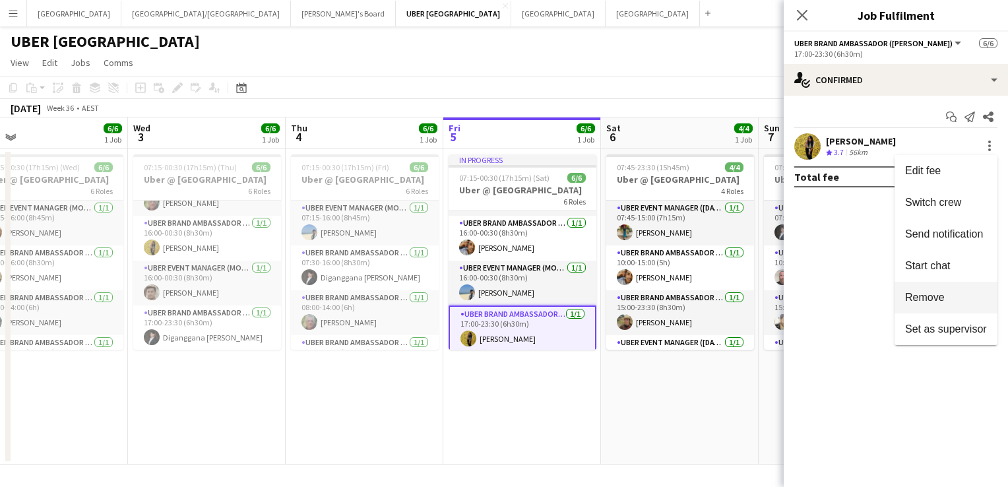
click at [910, 300] on span "Remove" at bounding box center [925, 297] width 40 height 11
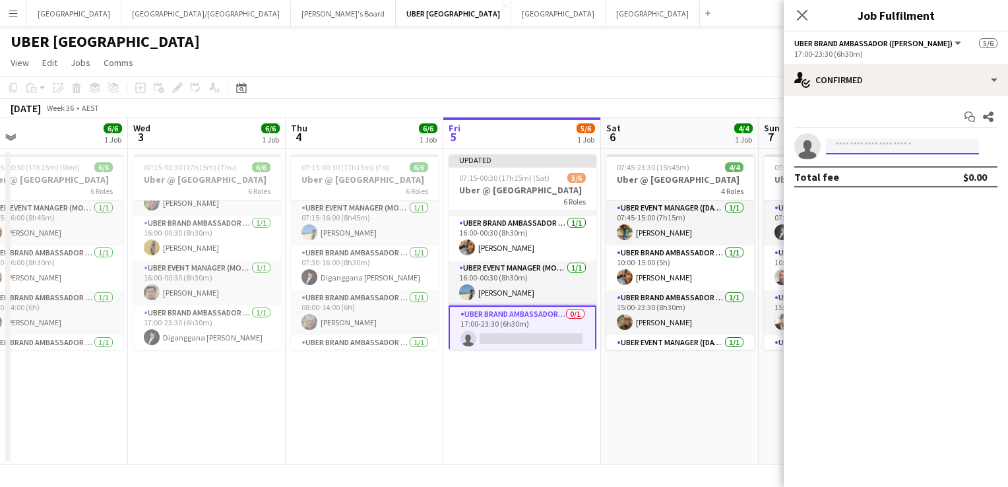
click at [869, 146] on input at bounding box center [902, 147] width 153 height 16
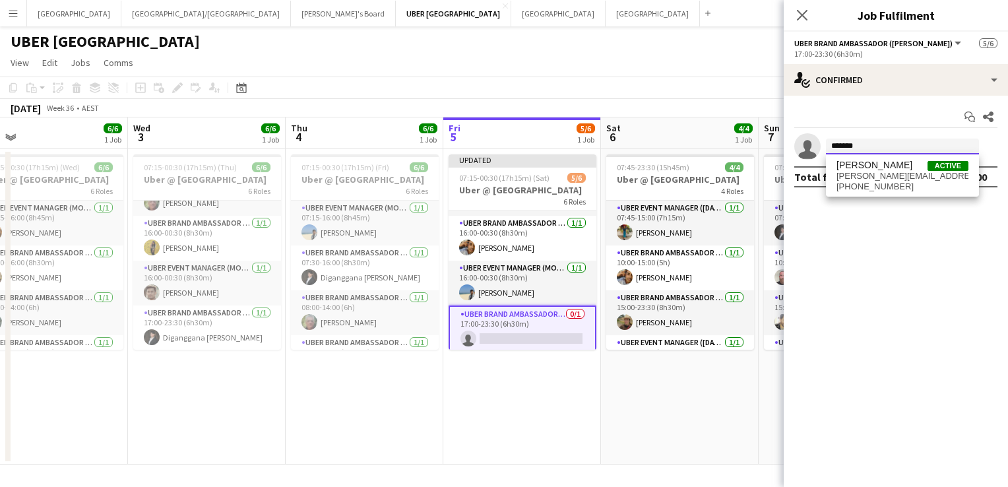
type input "*******"
click at [892, 173] on span "[PERSON_NAME][EMAIL_ADDRESS][PERSON_NAME][DOMAIN_NAME]" at bounding box center [902, 176] width 132 height 11
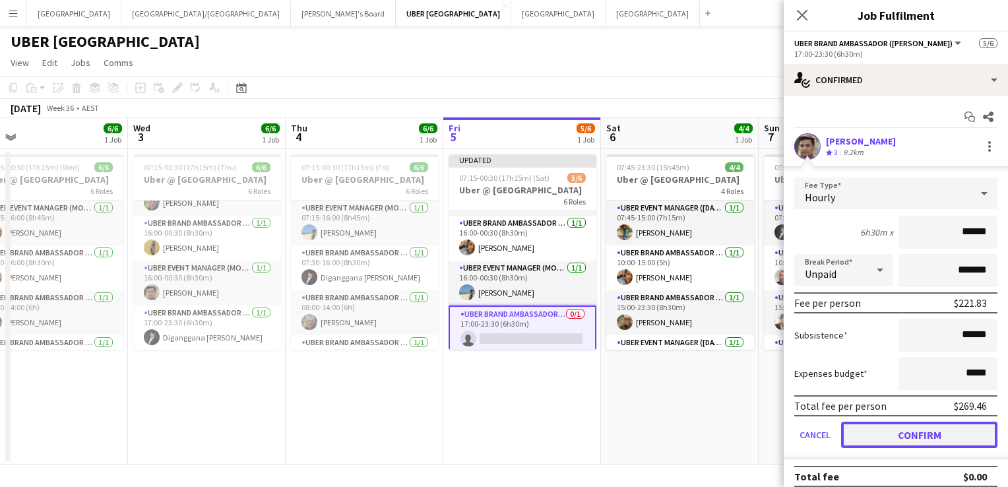
click at [889, 431] on button "Confirm" at bounding box center [919, 435] width 156 height 26
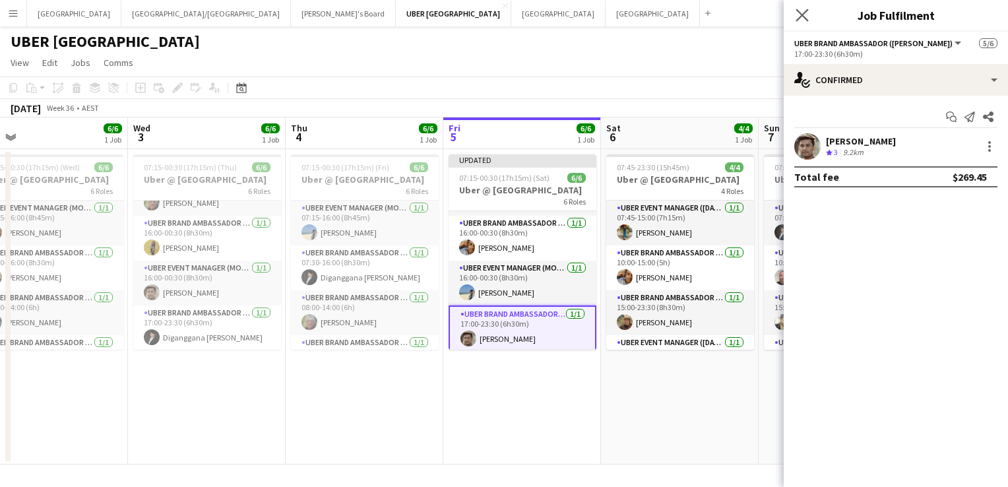
click at [795, 17] on app-icon "Close pop-in" at bounding box center [802, 15] width 19 height 19
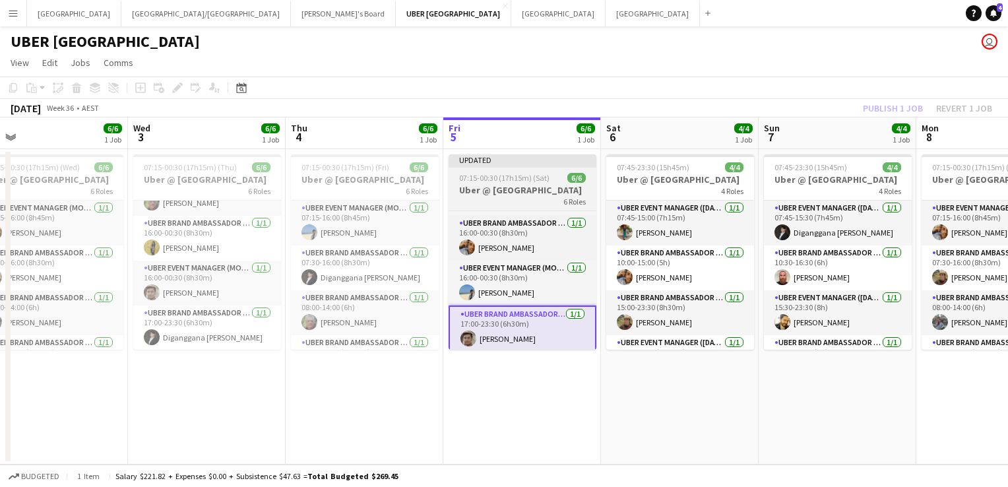
click at [508, 181] on span "07:15-00:30 (17h15m) (Sat)" at bounding box center [504, 178] width 90 height 10
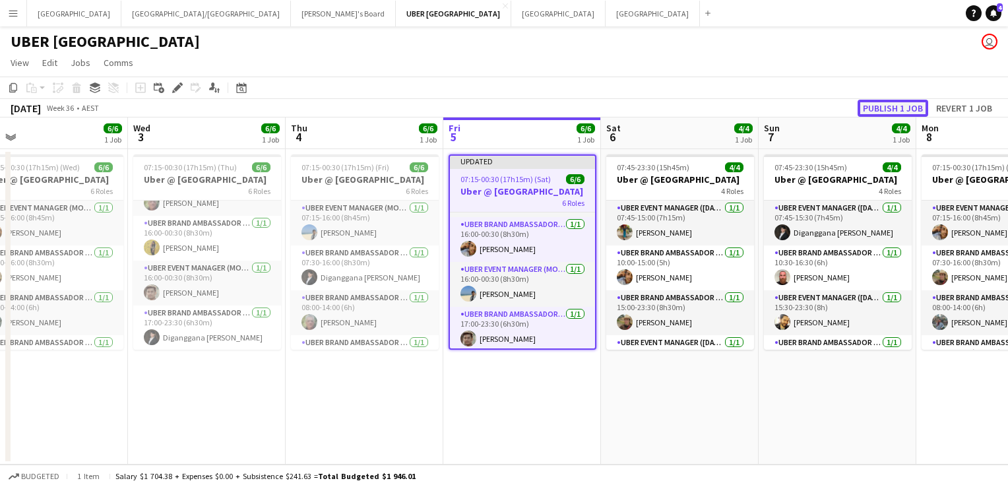
click at [870, 108] on button "Publish 1 job" at bounding box center [893, 108] width 71 height 17
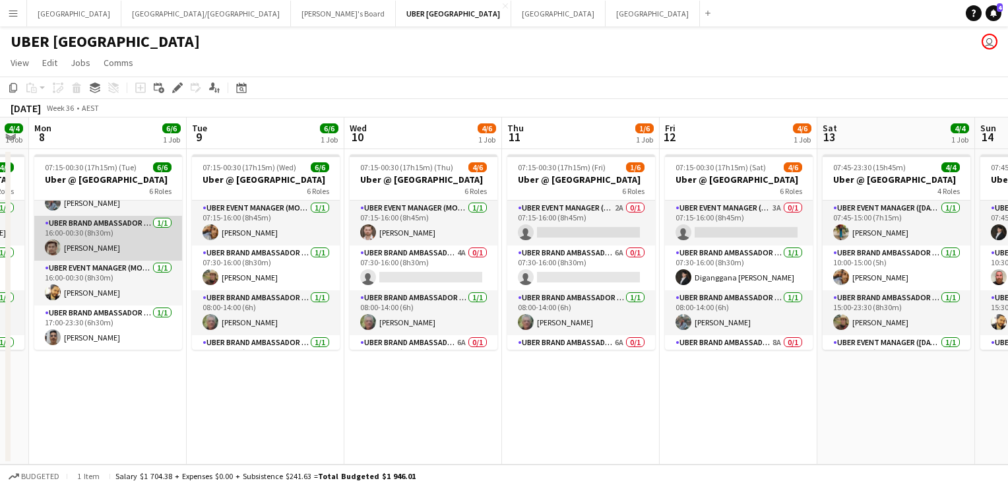
click at [79, 241] on app-card-role "UBER Brand Ambassador (Mon - Fri) [DATE] 16:00-00:30 (8h30m) [PERSON_NAME]" at bounding box center [108, 238] width 148 height 45
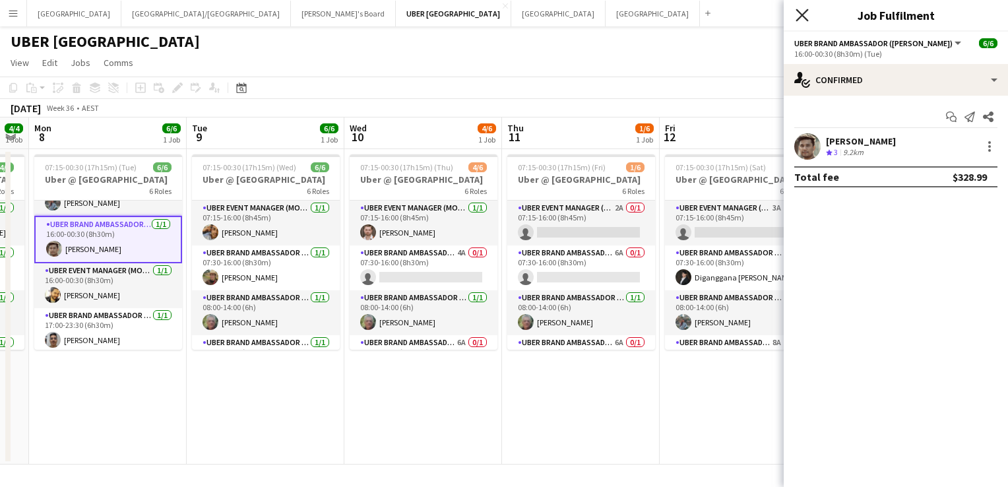
click at [805, 15] on icon "Close pop-in" at bounding box center [802, 15] width 13 height 13
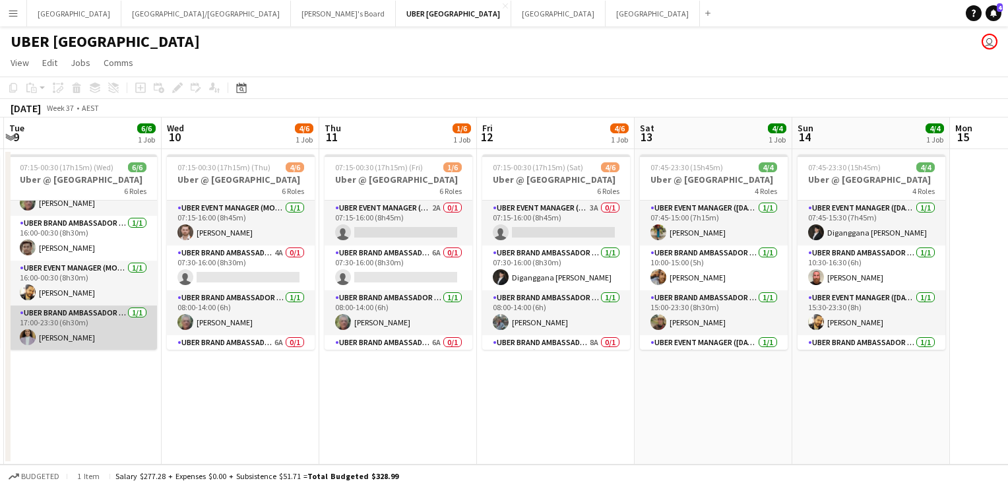
click at [67, 329] on app-card-role "UBER Brand Ambassador (Mon - Fri) [DATE] 17:00-23:30 (6h30m) [PERSON_NAME]" at bounding box center [83, 327] width 148 height 45
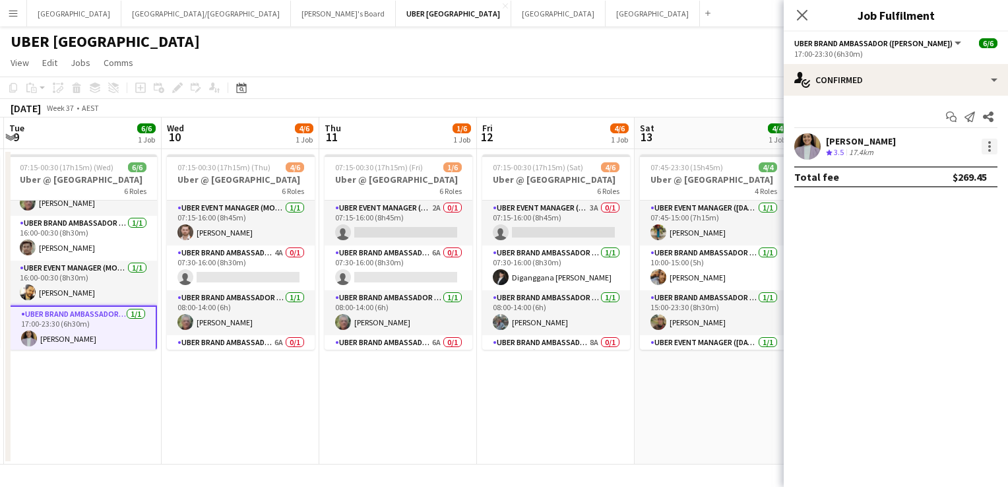
click at [984, 145] on div at bounding box center [990, 147] width 16 height 16
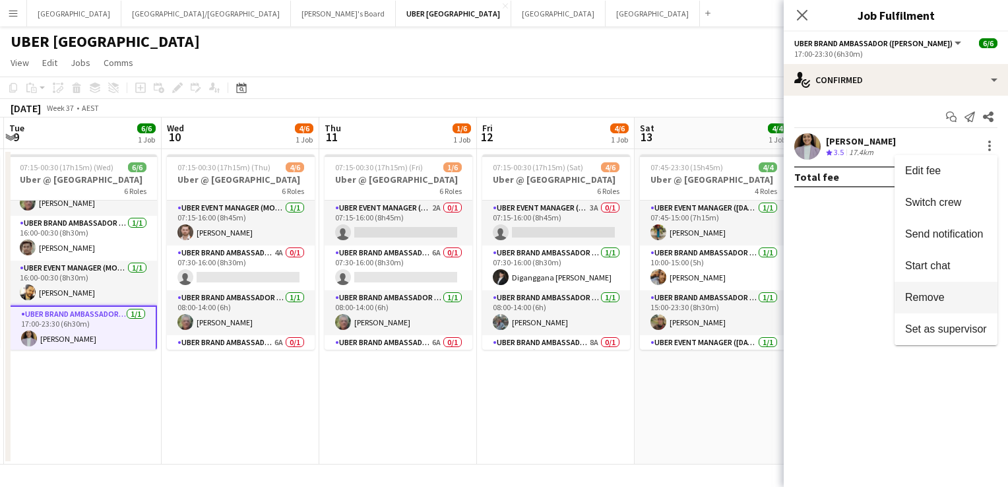
click at [926, 299] on span "Remove" at bounding box center [925, 297] width 40 height 11
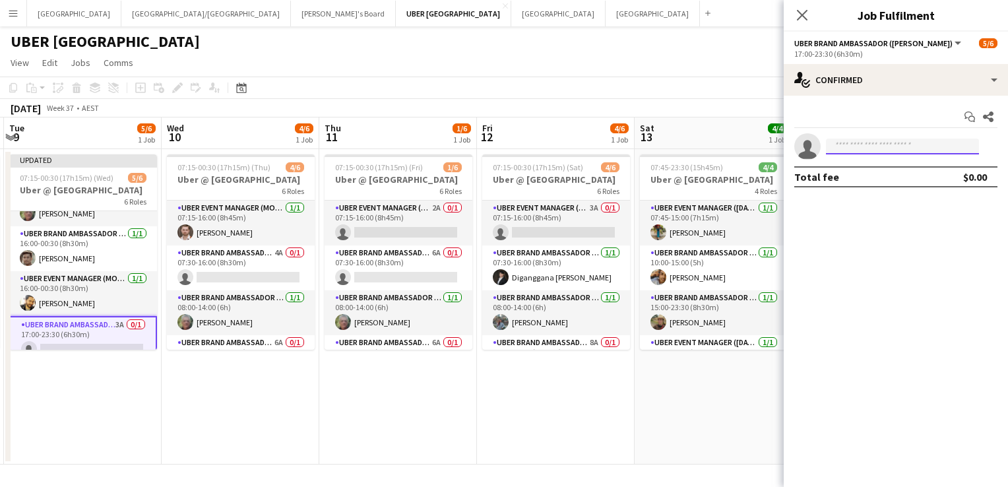
click at [838, 146] on input at bounding box center [902, 147] width 153 height 16
drag, startPoint x: 835, startPoint y: 144, endPoint x: 789, endPoint y: 137, distance: 46.7
click at [789, 137] on app-invite-slot "single-neutral-actions ********" at bounding box center [896, 146] width 224 height 26
type input "****"
